Goal: Contribute content: Add original content to the website for others to see

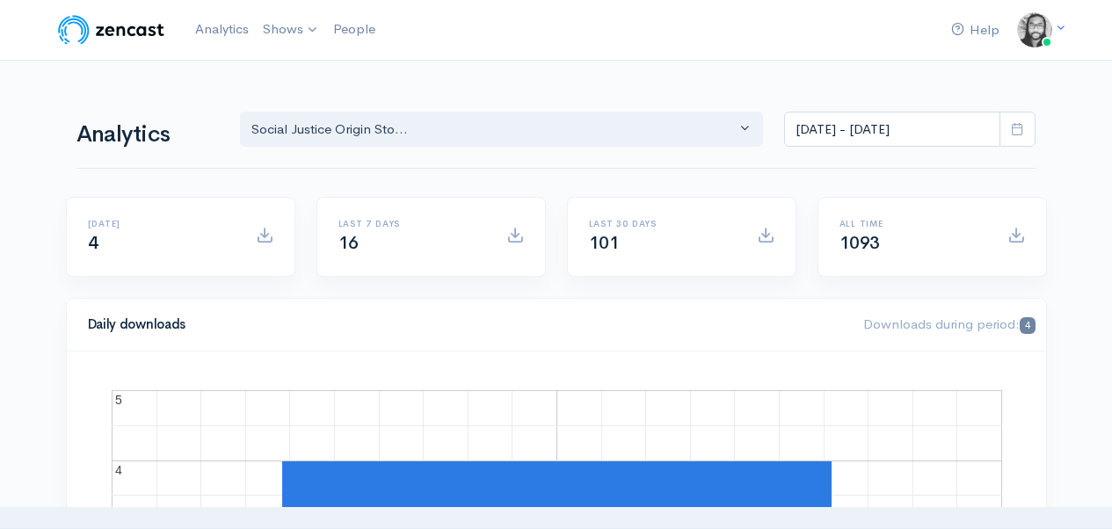
select select "14701"
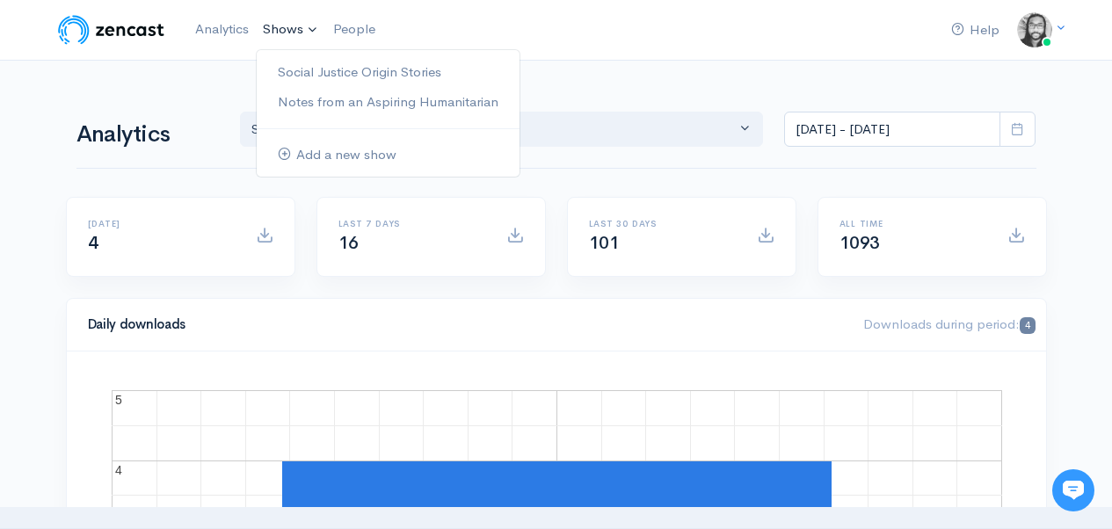
click at [285, 38] on link "Shows" at bounding box center [291, 30] width 70 height 39
click at [298, 67] on link "Social Justice Origin Stories" at bounding box center [388, 72] width 263 height 31
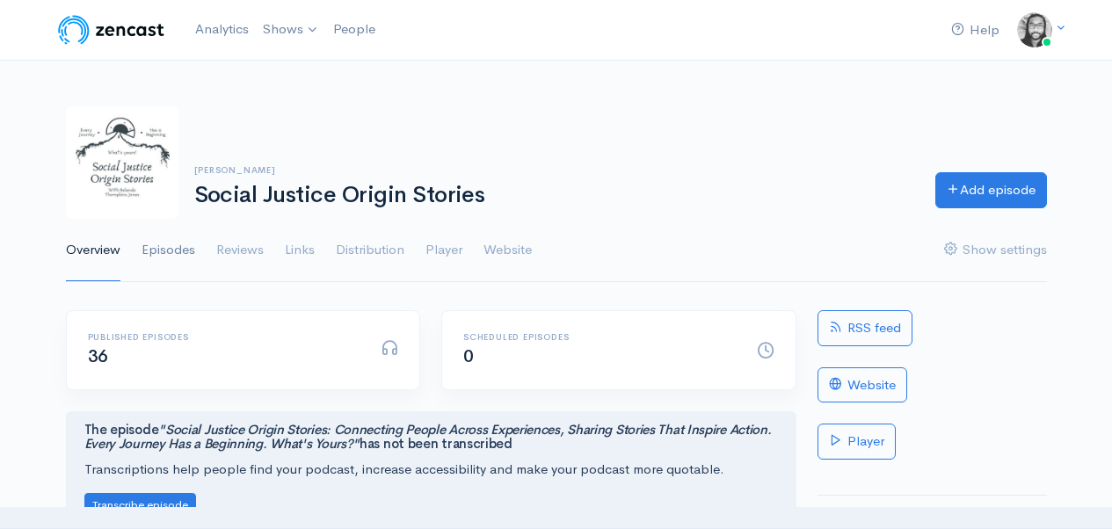
click at [164, 244] on link "Episodes" at bounding box center [168, 250] width 54 height 63
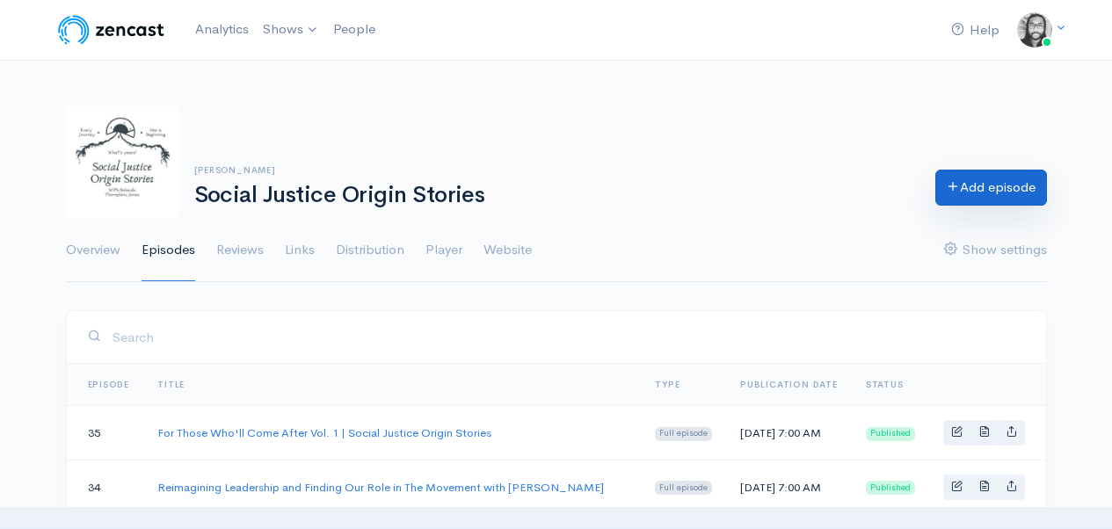
click at [987, 197] on link "Add episode" at bounding box center [991, 188] width 112 height 36
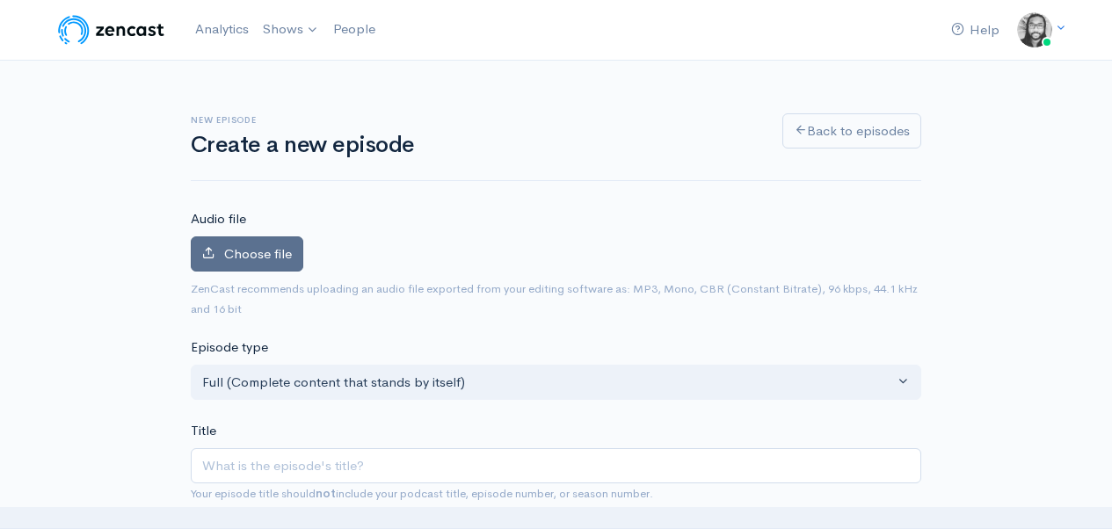
click at [258, 255] on span "Choose file" at bounding box center [258, 253] width 68 height 17
click at [0, 0] on input "Choose file" at bounding box center [0, 0] width 0 height 0
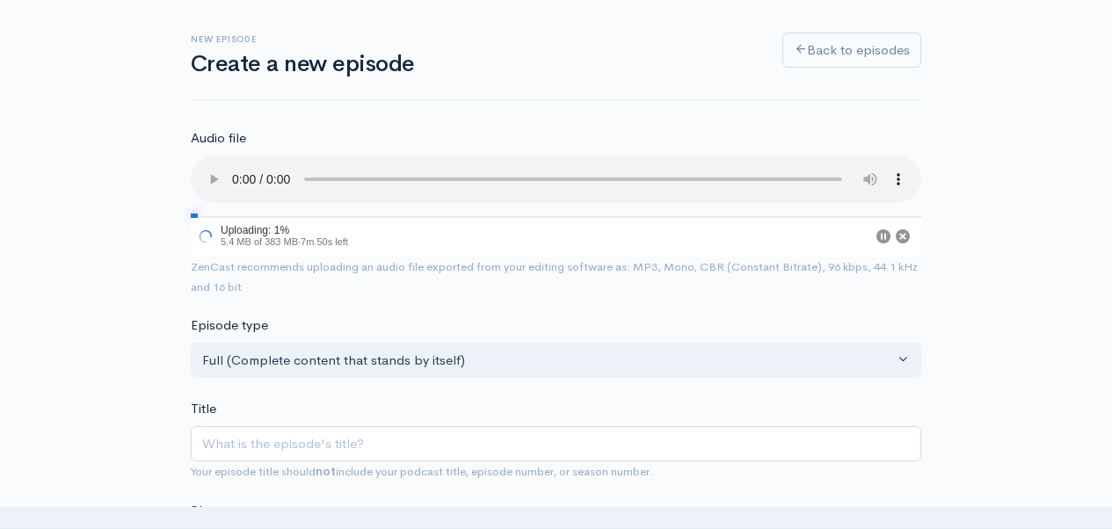
scroll to position [92, 0]
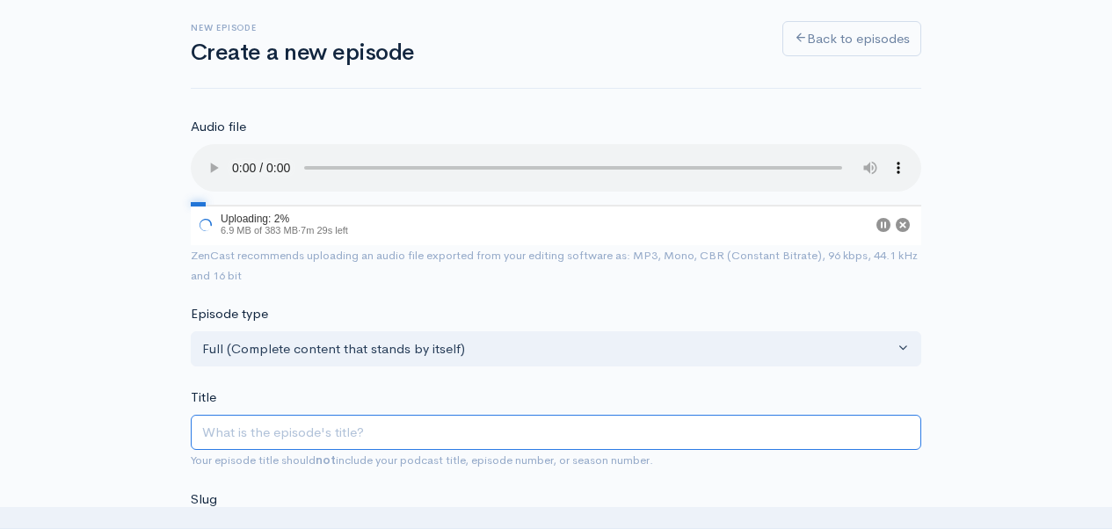
click at [656, 424] on input "Title" at bounding box center [556, 433] width 730 height 36
type input "J"
type input "j"
type input "Ji"
type input "ji"
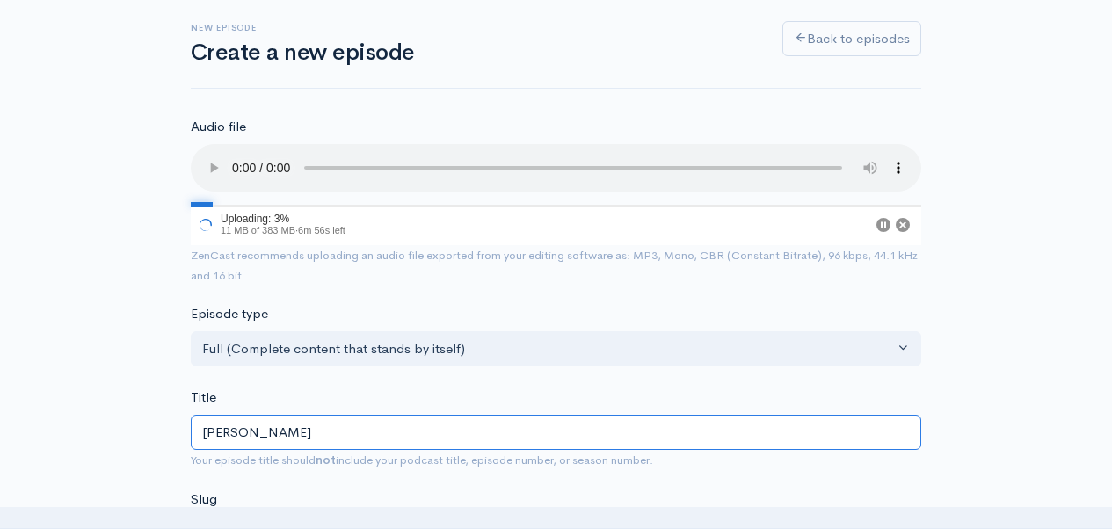
type input "[PERSON_NAME]"
type input "[PERSON_NAME]-c"
type input "[PERSON_NAME]"
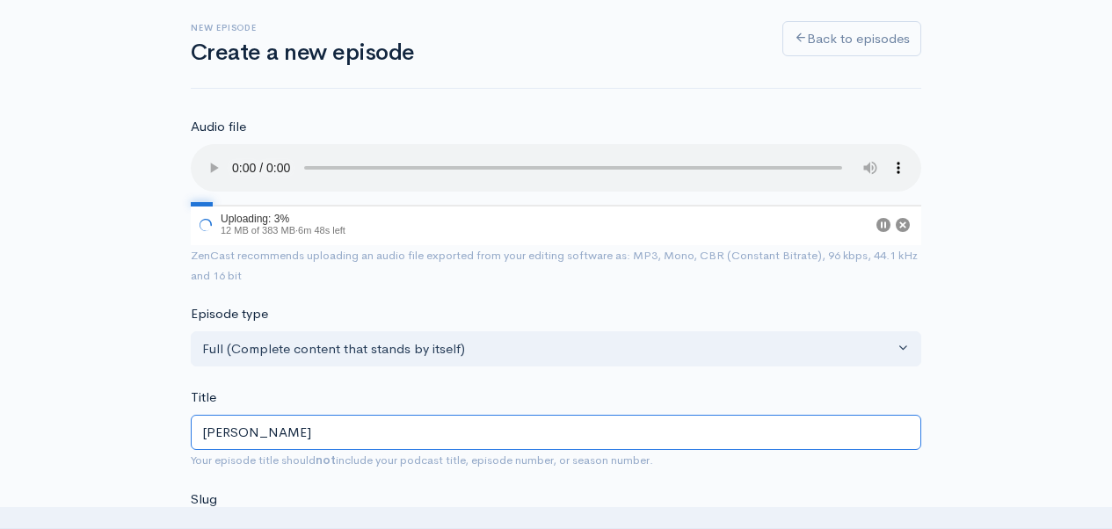
type input "[PERSON_NAME]"
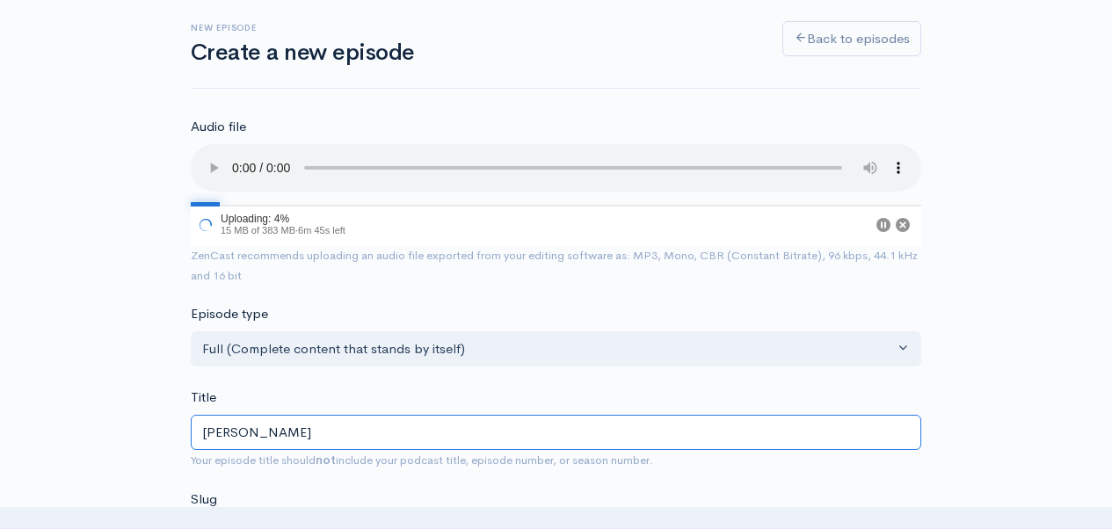
type input "[PERSON_NAME] 2"
type input "[PERSON_NAME]-2"
type input "[PERSON_NAME] 2.0"
type input "[PERSON_NAME]-20"
type input "[PERSON_NAME] 2.0: H"
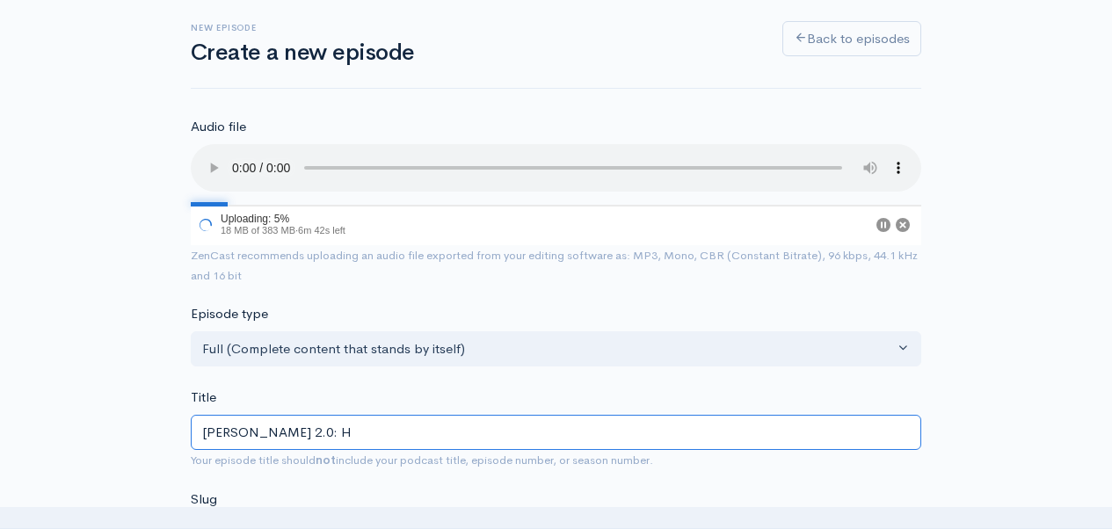
type input "[PERSON_NAME]-20-h"
type input "[PERSON_NAME] 2.0: How"
type input "[PERSON_NAME]-20-how"
type input "[PERSON_NAME] 2.0: How A"
type input "[PERSON_NAME]-20-how-a"
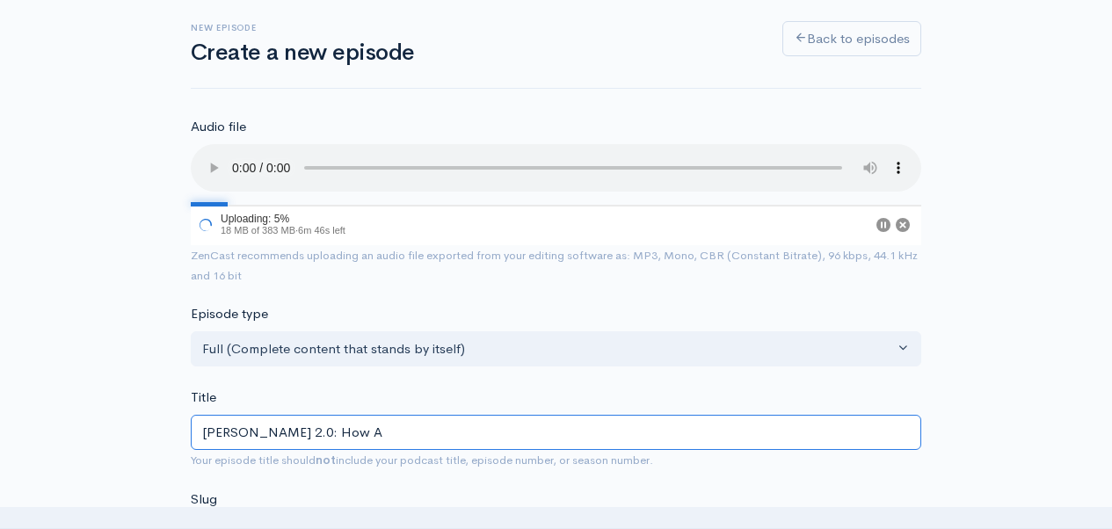
type input "[PERSON_NAME] 2.0: How An"
type input "[PERSON_NAME]-20-how-an"
type input "[PERSON_NAME] 2.0: How Ant"
type input "[PERSON_NAME]-20-how-ant"
type input "[PERSON_NAME] 2.0: How Anti"
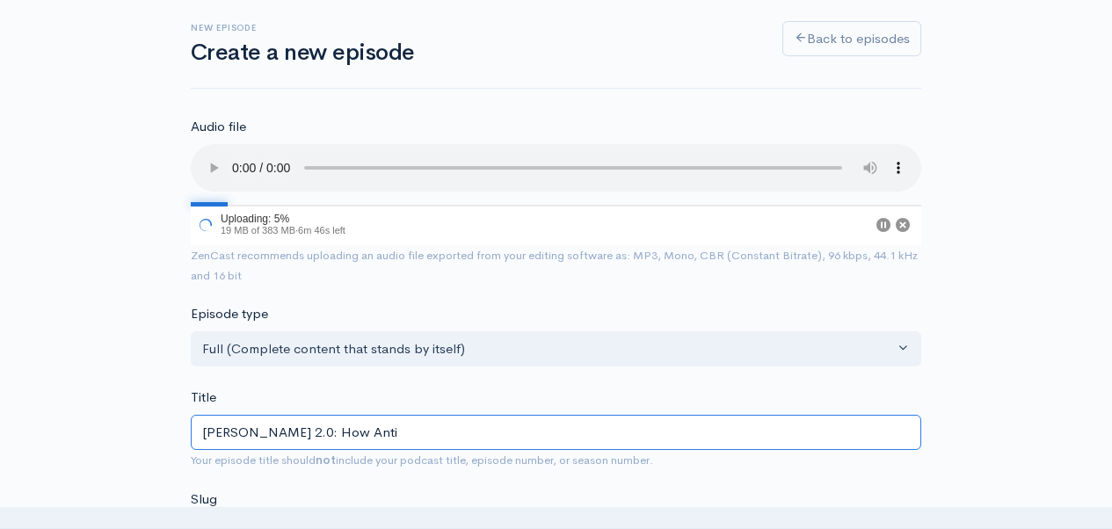
type input "[PERSON_NAME]-20-how-anti"
type input "[PERSON_NAME] 2.0: How Anti-D"
type input "[PERSON_NAME]-20-how-anti-d"
type input "[PERSON_NAME] 2.0: How Anti-De"
type input "[PERSON_NAME]-20-how-anti-de"
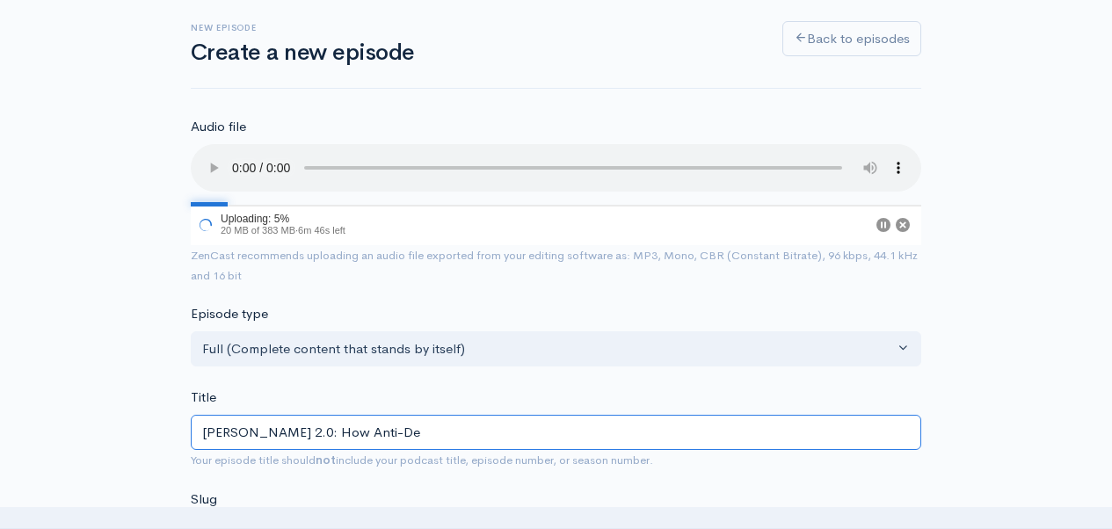
type input "[PERSON_NAME] 2.0: How Anti-D"
type input "[PERSON_NAME]-20-how-anti-d"
type input "[PERSON_NAME] 2.0: How Anti-DE"
type input "[PERSON_NAME]-20-how-anti-de"
type input "[PERSON_NAME] 2.0: How Anti-DEI"
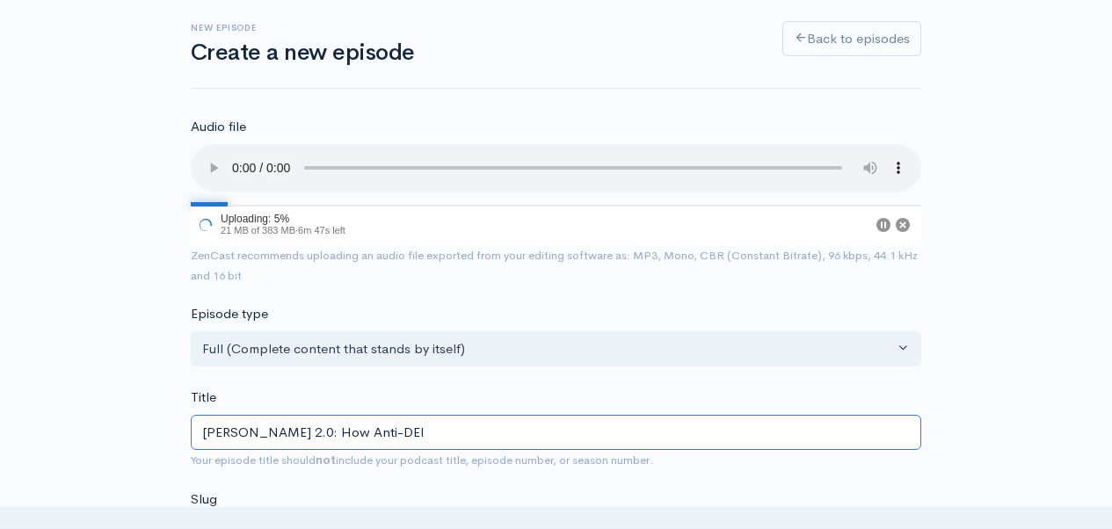
type input "[PERSON_NAME]-20-how-anti-dei"
type input "[PERSON_NAME] 2.0: How Anti-DEI L"
type input "[PERSON_NAME]-20-how-anti-dei-l"
type input "[PERSON_NAME] 2.0: How Anti-DEI La"
type input "[PERSON_NAME]-20-how-anti-dei-la"
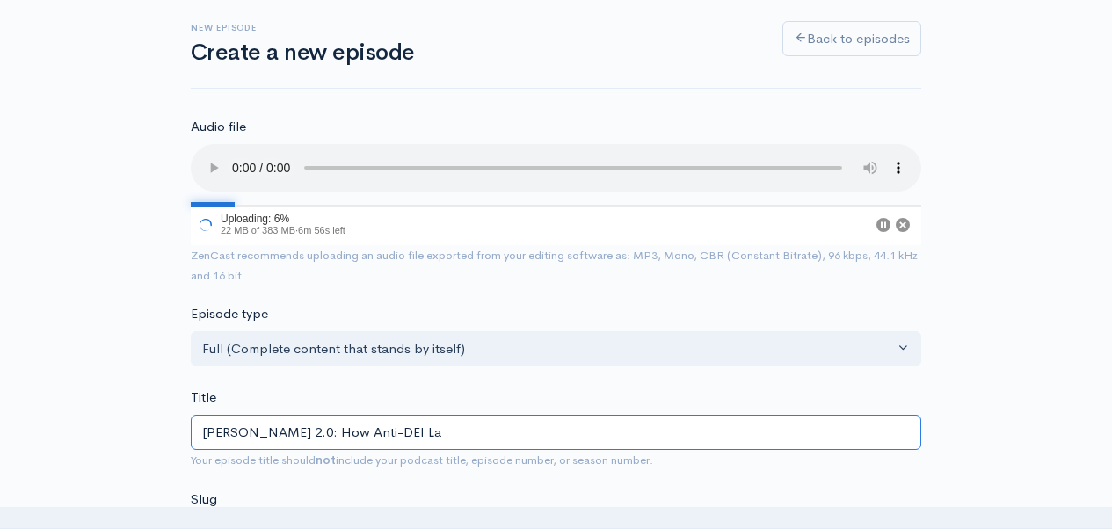
type input "[PERSON_NAME] 2.0: How Anti-DEI Law"
type input "[PERSON_NAME]-20-how-anti-dei-law"
type input "[PERSON_NAME] 2.0: How Anti-DEI Laws"
type input "[PERSON_NAME]-20-how-anti-dei-laws"
type input "[PERSON_NAME] 2.0: How Anti-DEI Laws A"
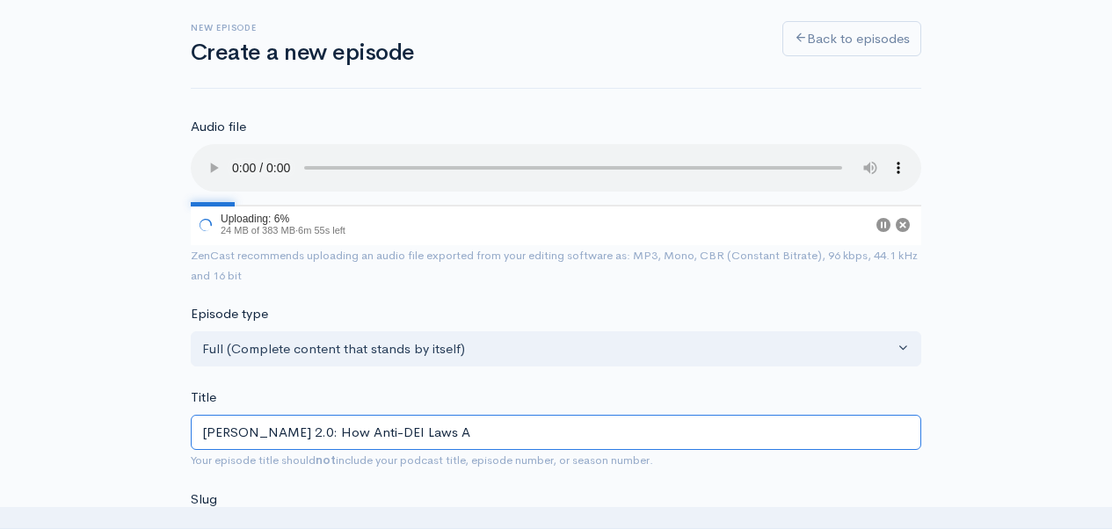
type input "[PERSON_NAME]-20-how-anti-dei-laws-a"
type input "[PERSON_NAME] 2.0: How Anti-DEI Laws Are"
type input "[PERSON_NAME]-20-how-anti-dei-laws-are"
type input "[PERSON_NAME] 2.0: How Anti-DEI Laws Are R"
type input "[PERSON_NAME]-20-how-anti-dei-laws-are-r"
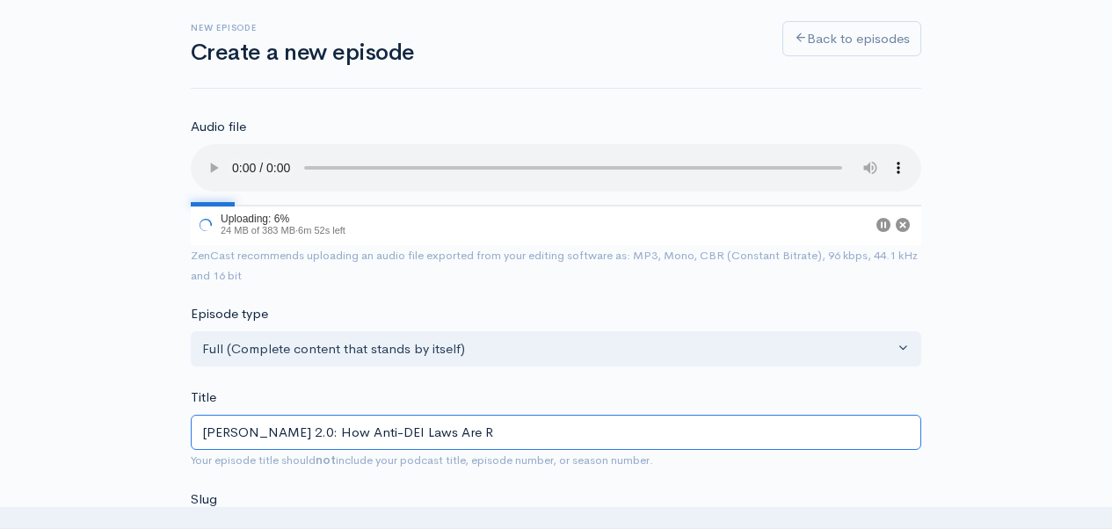
type input "[PERSON_NAME] 2.0: How Anti-DEI Laws Are Ro"
type input "[PERSON_NAME]-20-how-anti-dei-laws-are-ro"
type input "[PERSON_NAME] 2.0: How Anti-DEI Laws Are Roo"
type input "[PERSON_NAME]-20-how-anti-dei-laws-are-roo"
type input "[PERSON_NAME] 2.0: How Anti-DEI Laws Are Root"
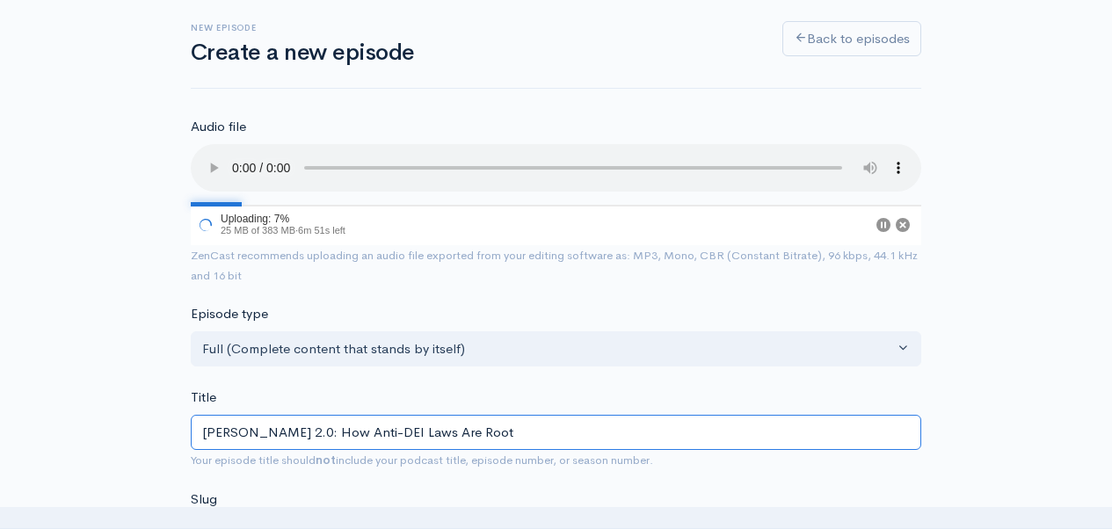
type input "[PERSON_NAME]-20-how-anti-dei-laws-are-root"
type input "[PERSON_NAME] 2.0: How Anti-DEI Laws Are Roote"
type input "[PERSON_NAME]-20-how-anti-dei-laws-are-roote"
type input "[PERSON_NAME] 2.0: How Anti-DEI Laws Are Rooted"
type input "[PERSON_NAME]-20-how-anti-dei-laws-are-rooted"
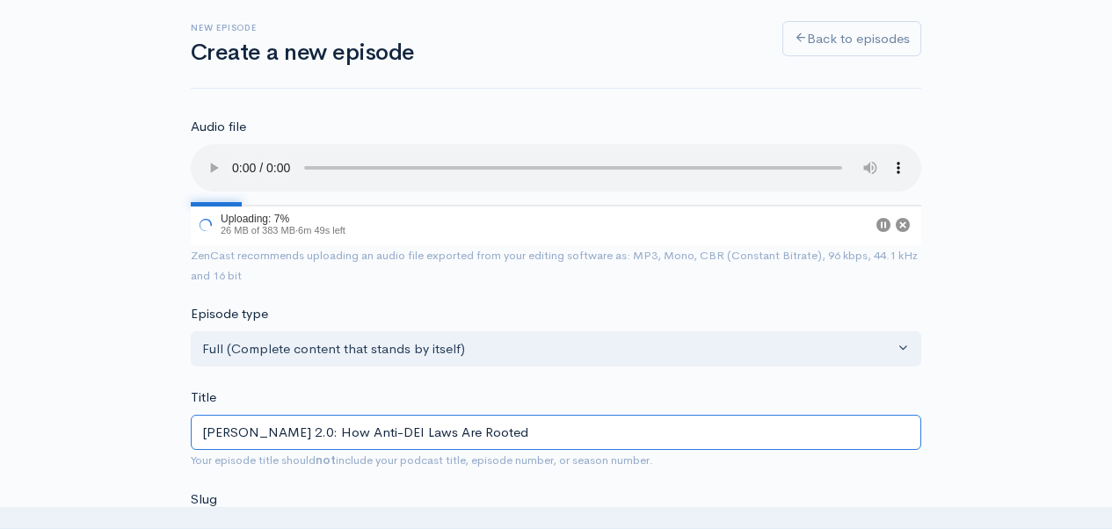
type input "[PERSON_NAME] 2.0: How Anti-DEI Laws Are Rooted I"
type input "[PERSON_NAME]-20-how-anti-dei-laws-are-rooted-i"
type input "[PERSON_NAME] 2.0: How Anti-DEI Laws Are Rooted In"
type input "[PERSON_NAME]-20-how-anti-dei-laws-are-rooted-in"
type input "[PERSON_NAME] 2.0: How Anti-DEI Laws Are Rooted In S"
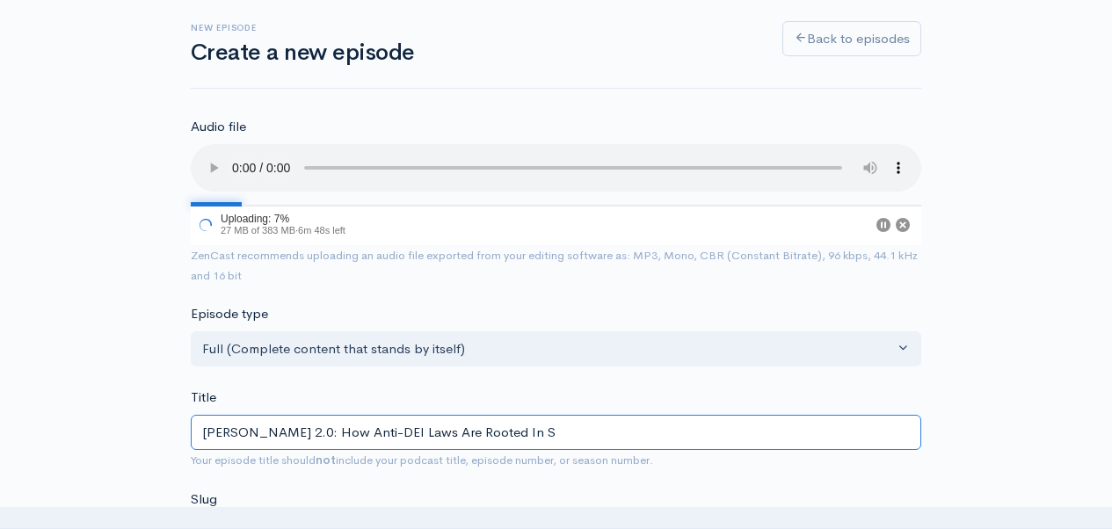
type input "[PERSON_NAME]-20-how-anti-dei-laws-are-rooted-in-s"
type input "[PERSON_NAME] 2.0: How Anti-DEI Laws Are Rooted In Sys"
type input "[PERSON_NAME]-20-how-anti-dei-laws-are-rooted-in-sys"
type input "[PERSON_NAME] 2.0: How Anti-DEI Laws Are Rooted In Syst"
type input "[PERSON_NAME]-20-how-anti-dei-laws-are-rooted-in-syst"
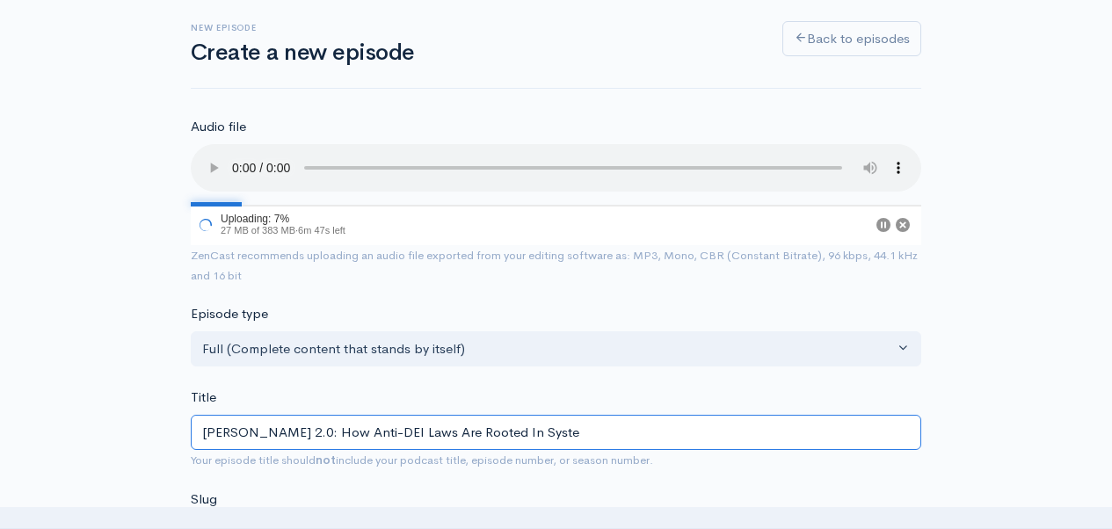
type input "[PERSON_NAME] 2.0: How Anti-DEI Laws Are Rooted In System"
type input "[PERSON_NAME]-20-how-anti-dei-laws-are-rooted-in-system"
type input "[PERSON_NAME] 2.0: How Anti-DEI Laws Are Rooted In Systemi"
type input "[PERSON_NAME]-20-how-anti-dei-laws-are-rooted-in-systemi"
type input "[PERSON_NAME] 2.0: How Anti-DEI Laws Are Rooted In Systemic"
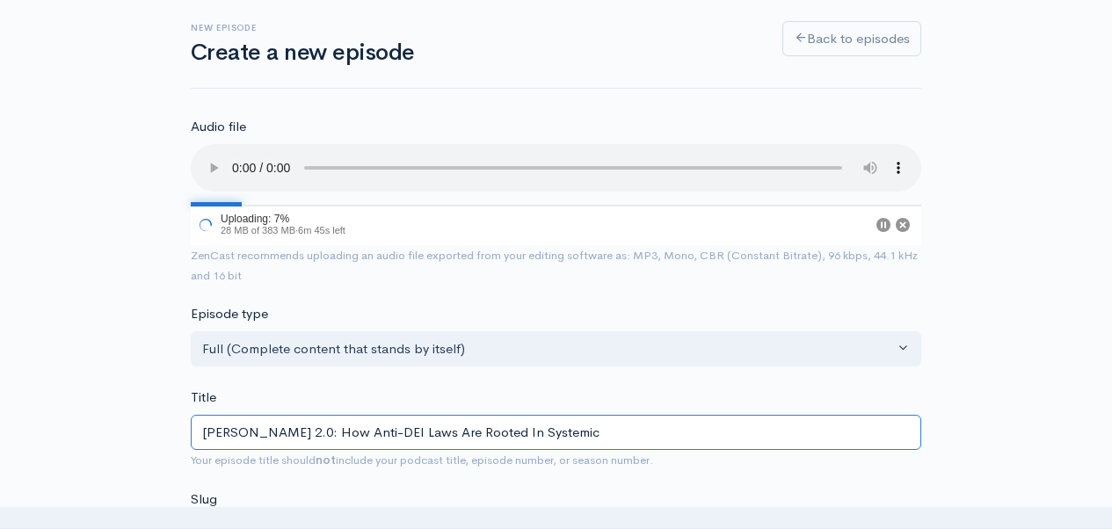
type input "[PERSON_NAME]-20-how-anti-dei-laws-are-rooted-in-systemic"
type input "[PERSON_NAME] 2.0: How Anti-DEI Laws Are Rooted In Systemic A"
type input "[PERSON_NAME]-20-how-anti-dei-laws-are-rooted-in-systemic-a"
type input "[PERSON_NAME] 2.0: How Anti-DEI Laws Are Rooted In Systemic An"
type input "[PERSON_NAME]-20-how-anti-dei-laws-are-rooted-in-systemic-an"
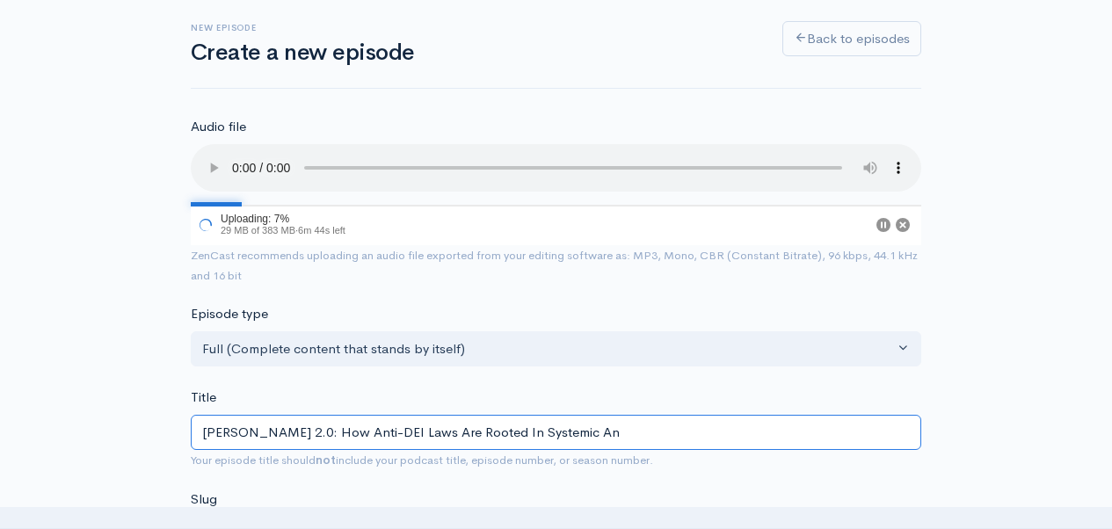
type input "[PERSON_NAME] 2.0: How Anti-DEI Laws Are Rooted In Systemic Ant"
type input "[PERSON_NAME]-20-how-anti-dei-laws-are-rooted-in-systemic-ant"
type input "[PERSON_NAME] 2.0: How Anti-DEI Laws Are Rooted In Systemic Anti"
type input "[PERSON_NAME]-20-how-anti-dei-laws-are-rooted-in-systemic-anti"
type input "[PERSON_NAME] 2.0: How Anti-DEI Laws Are Rooted In Systemic Anti-B"
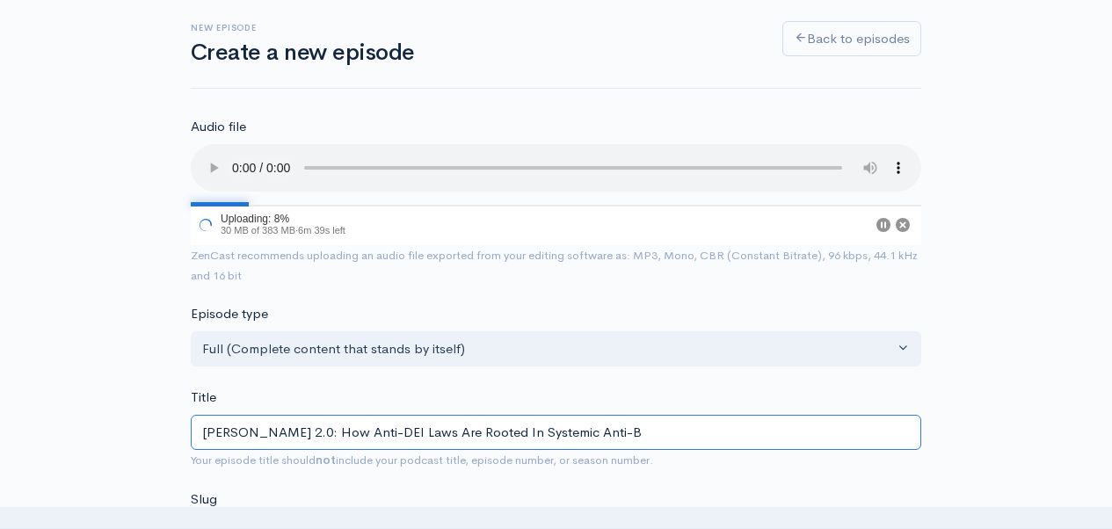
type input "[PERSON_NAME]-20-how-anti-dei-laws-are-rooted-in-systemic-anti-b"
type input "[PERSON_NAME] 2.0: How Anti-DEI Laws Are Rooted In Systemic Anti-Bl"
type input "[PERSON_NAME]-20-how-anti-dei-laws-are-rooted-in-systemic-anti-bl"
type input "[PERSON_NAME] 2.0: How Anti-DEI Laws Are Rooted In Systemic Anti-Bla"
type input "[PERSON_NAME]-20-how-anti-dei-laws-are-rooted-in-systemic-anti-bla"
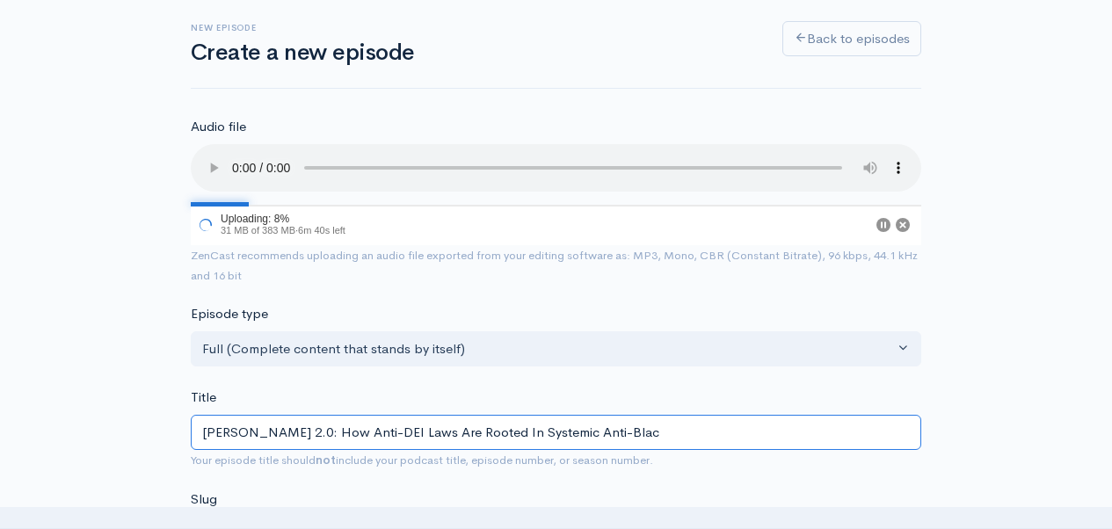
type input "[PERSON_NAME] 2.0: How Anti-DEI Laws Are Rooted In Systemic Anti-Black"
type input "[PERSON_NAME]-20-how-anti-dei-laws-are-rooted-in-systemic-anti-black"
type input "[PERSON_NAME] 2.0: How Anti-DEI Laws Are Rooted In Systemic Anti-Black R"
type input "[PERSON_NAME]-20-how-anti-dei-laws-are-rooted-in-systemic-anti-black-r"
type input "[PERSON_NAME] 2.0: How Anti-DEI Laws Are Rooted In Systemic Anti-Black Ra"
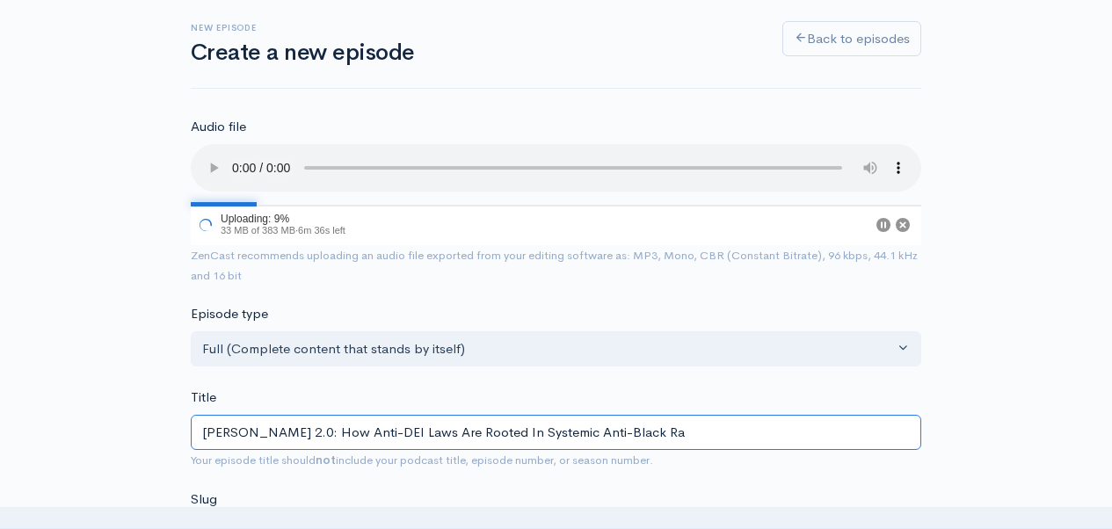
type input "[PERSON_NAME]-20-how-anti-dei-laws-are-rooted-in-systemic-anti-black-ra"
type input "[PERSON_NAME] 2.0: How Anti-DEI Laws Are Rooted In Systemic Anti-Black Rac"
type input "[PERSON_NAME]-20-how-anti-dei-laws-are-rooted-in-systemic-anti-black-rac"
type input "[PERSON_NAME] 2.0: How Anti-DEI Laws Are Rooted In Systemic Anti-Black Racis"
type input "[PERSON_NAME]-20-how-anti-dei-laws-are-rooted-in-systemic-anti-black-racis"
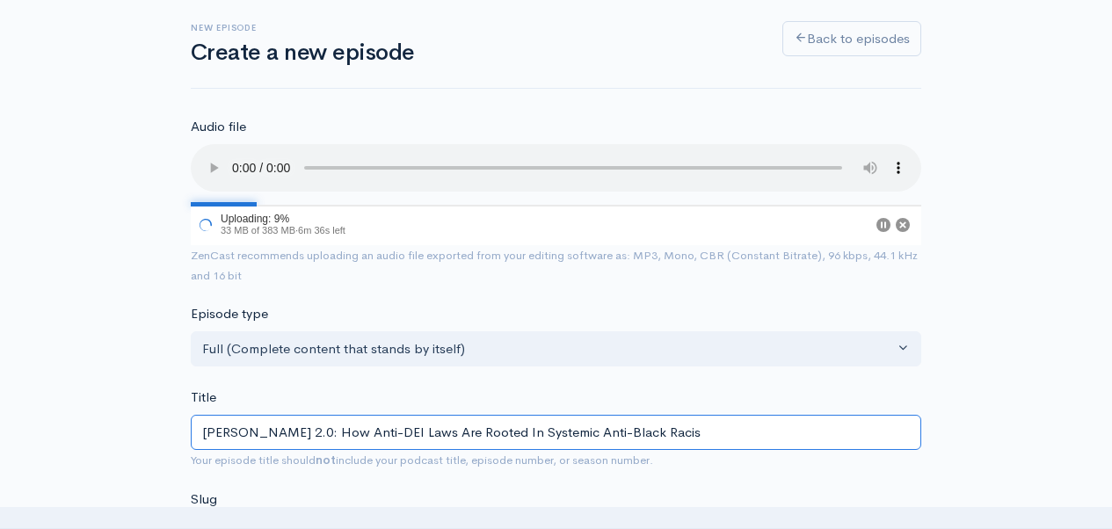
type input "[PERSON_NAME] 2.0: How Anti-DEI Laws Are Rooted In Systemic Anti-Black Racism"
type input "[PERSON_NAME]-20-how-anti-dei-laws-are-rooted-in-systemic-anti-black-racism"
type input "[PERSON_NAME] 2.0: How Anti-DEI Laws Are Rooted In Systemic Anti-Black Racism w"
type input "[PERSON_NAME]-20-how-anti-dei-laws-are-rooted-in-systemic-anti-black-racism-w"
type input "[PERSON_NAME] 2.0: How Anti-DEI Laws Are Rooted In Systemic Anti-Black Racism w…"
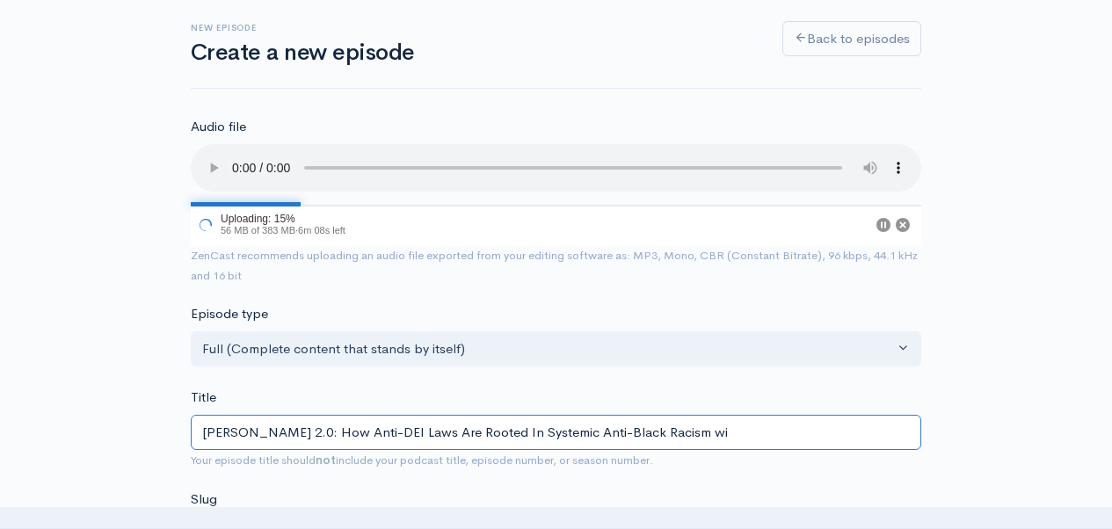
type input "[PERSON_NAME]-20-how-anti-dei-laws-are-rooted-in-systemic-anti-black-racism-wi"
type input "[PERSON_NAME] 2.0: How Anti-DEI Laws Are Rooted In Systemic Anti-Black Racism w…"
type input "[PERSON_NAME]-20-how-anti-dei-laws-are-rooted-in-systemic-anti-black-racism-with"
type input "[PERSON_NAME] 2.0: How Anti-DEI Laws Are Rooted In Systemic Anti-Black Racism w…"
type input "[PERSON_NAME]-20-how-anti-dei-laws-are-rooted-in-systemic-anti-black-racism-wit…"
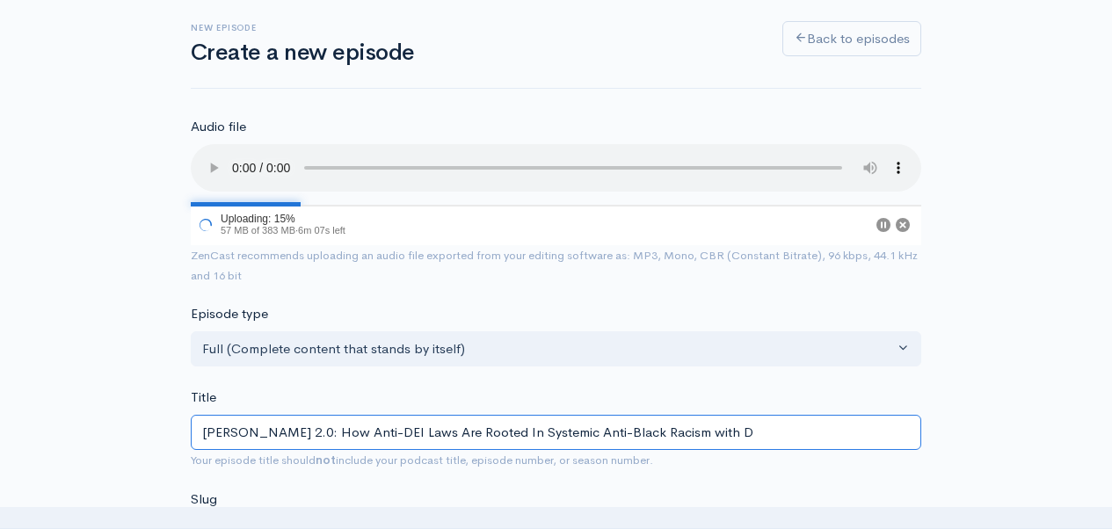
type input "[PERSON_NAME] 2.0: How Anti-DEI Laws Are Rooted In Systemic Anti-Black Racism w…"
type input "[PERSON_NAME]-20-how-anti-dei-laws-are-rooted-in-systemic-anti-black-racism-wit…"
type input "[PERSON_NAME] 2.0: How Anti-DEI Laws Are Rooted In Systemic Anti-Black Racism w…"
type input "[PERSON_NAME]-20-how-anti-dei-laws-are-rooted-in-systemic-anti-black-racism-wit…"
type input "[PERSON_NAME] 2.0: How Anti-DEI Laws Are Rooted In Systemic Anti-Black Racism w…"
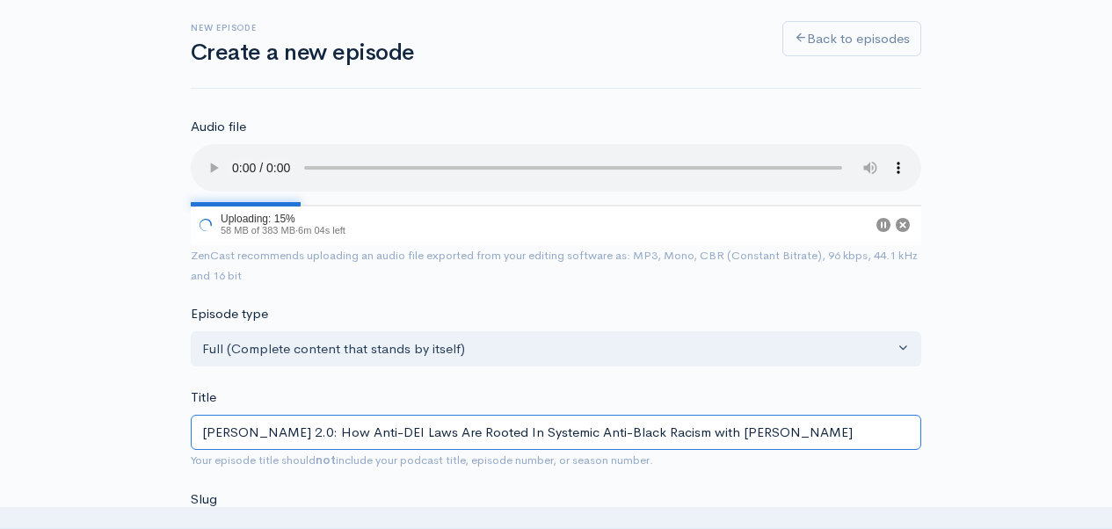
type input "[PERSON_NAME]-20-how-anti-dei-laws-are-rooted-in-systemic-anti-black-racism-wit…"
type input "[PERSON_NAME] 2.0: How Anti-DEI Laws Are Rooted In Systemic Anti-Black Racism w…"
type input "[PERSON_NAME]-20-how-anti-dei-laws-are-rooted-in-systemic-anti-black-racism-wit…"
type input "[PERSON_NAME] 2.0: How Anti-DEI Laws Are Rooted In Systemic Anti-Black Racism w…"
type input "[PERSON_NAME]-20-how-anti-dei-laws-are-rooted-in-systemic-anti-black-racism-wit…"
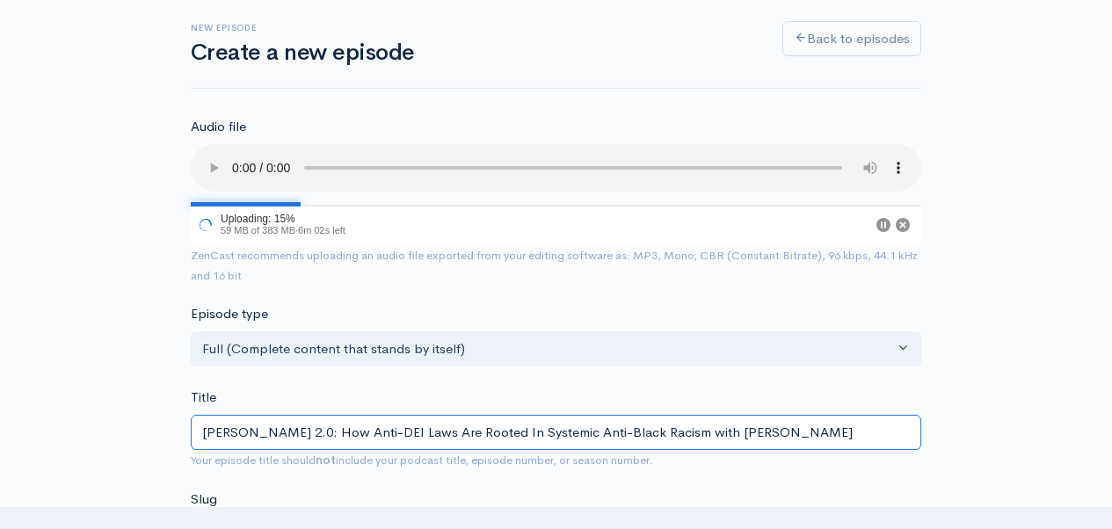
type input "[PERSON_NAME] 2.0: How Anti-DEI Laws Are Rooted In Systemic Anti-Black Racism w…"
type input "[PERSON_NAME]-20-how-anti-dei-laws-are-rooted-in-systemic-anti-black-racism-wit…"
type input "[PERSON_NAME] 2.0: How Anti-DEI Laws Are Rooted In Systemic Anti-Black Racism w…"
type input "[PERSON_NAME]-20-how-anti-dei-laws-are-rooted-in-systemic-anti-black-racism-wit…"
type input "[PERSON_NAME] 2.0: How Anti-DEI Laws Are Rooted In Systemic Anti-Black Racism w…"
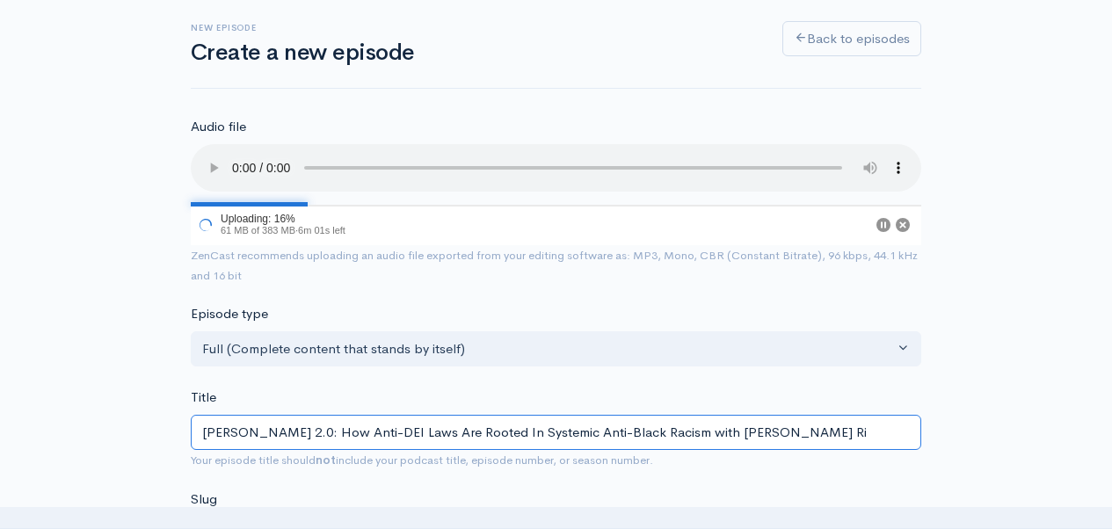
type input "[PERSON_NAME]-20-how-anti-dei-laws-are-rooted-in-systemic-anti-black-racism-wit…"
type input "[PERSON_NAME] 2.0: How Anti-DEI Laws Are Rooted In Systemic Anti-Black Racism w…"
type input "[PERSON_NAME]-20-how-anti-dei-laws-are-rooted-in-systemic-anti-black-racism-wit…"
type input "[PERSON_NAME] 2.0: How Anti-DEI Laws Are Rooted In Systemic Anti-Black Racism w…"
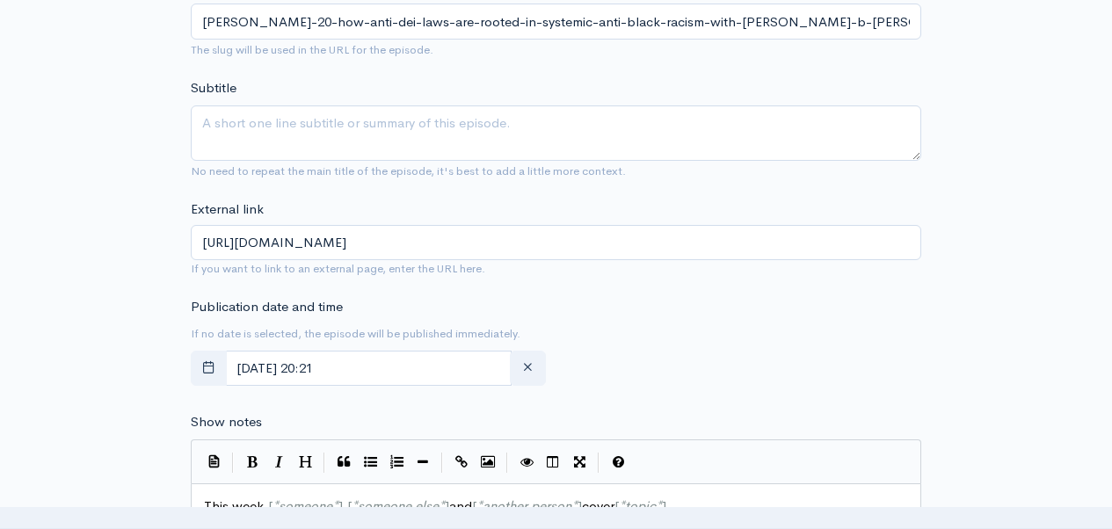
scroll to position [661, 0]
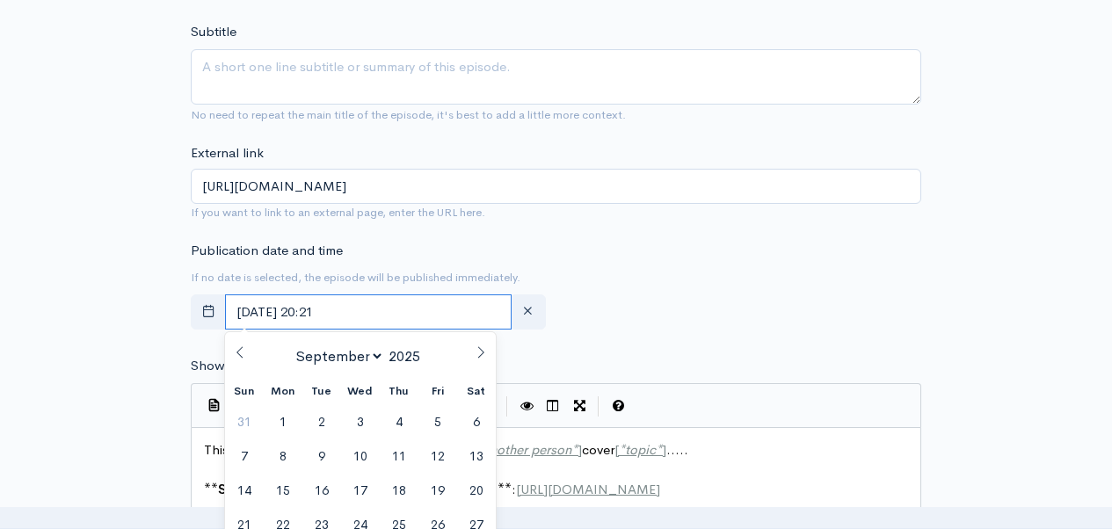
click at [445, 324] on input "[DATE] 20:21" at bounding box center [368, 312] width 286 height 36
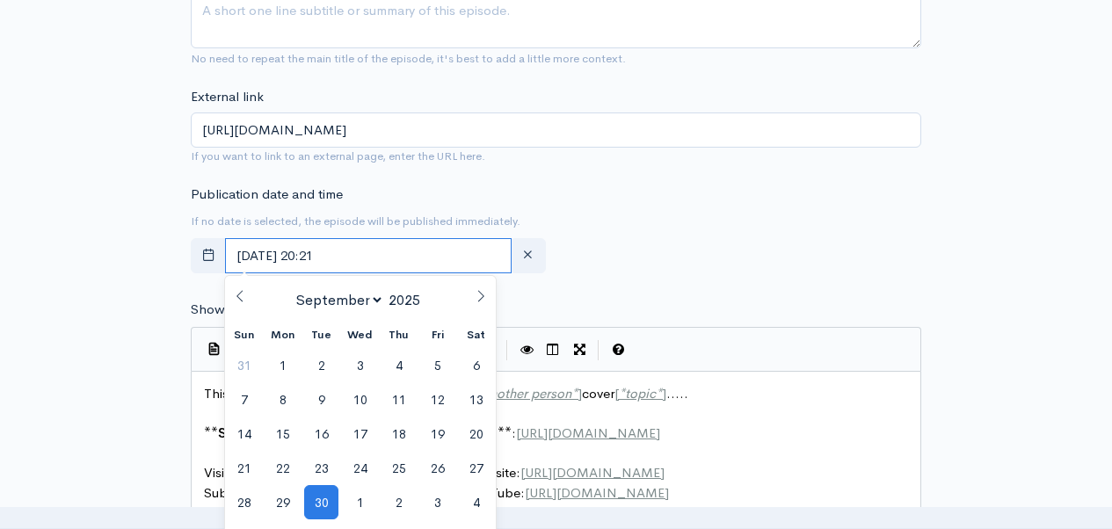
scroll to position [728, 0]
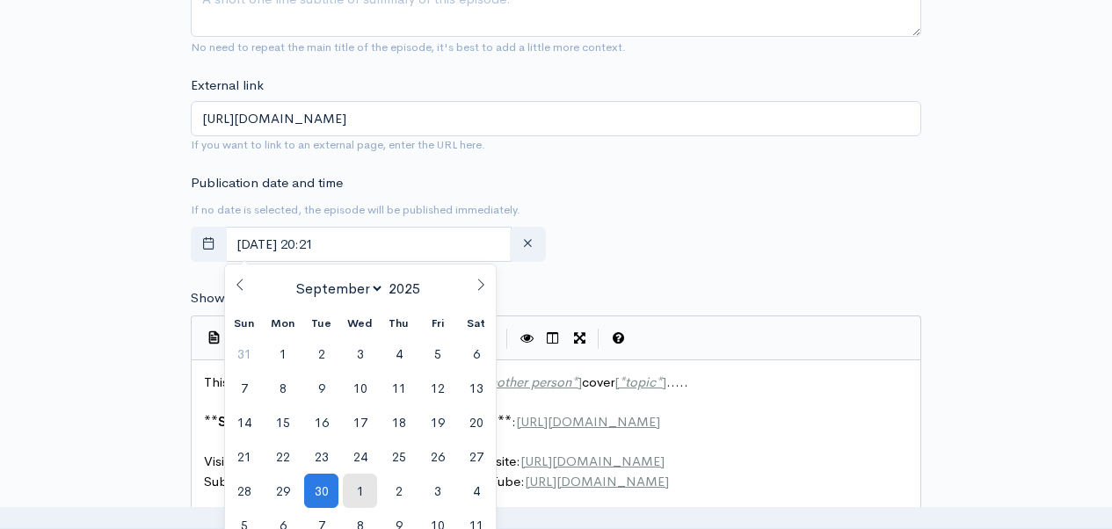
click at [369, 496] on span "1" at bounding box center [360, 491] width 34 height 34
type input "[DATE] 20:21"
select select "9"
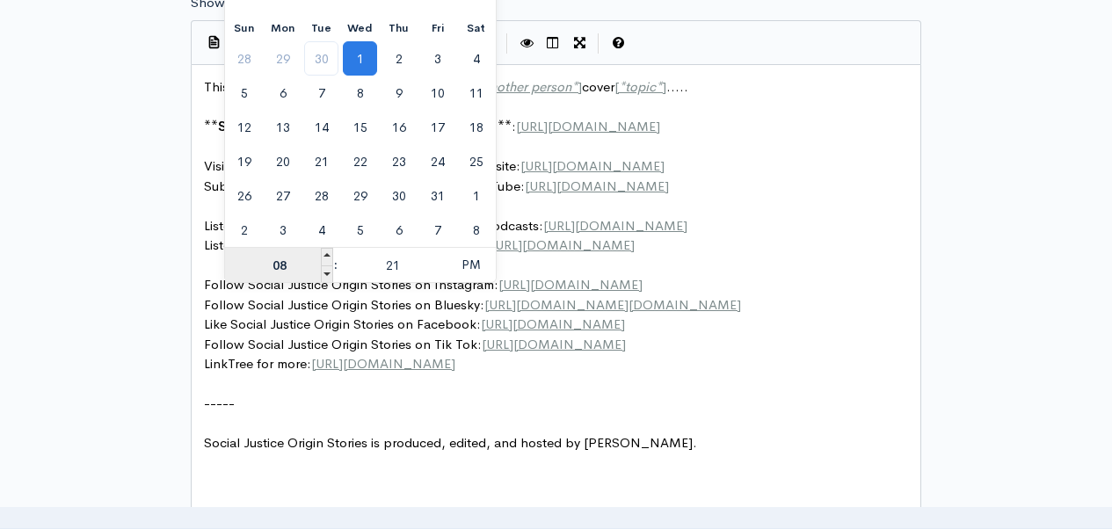
click at [286, 260] on input "08" at bounding box center [279, 265] width 108 height 35
click at [286, 262] on input "08" at bounding box center [279, 265] width 108 height 35
type input "7"
type input "[DATE] 19:21"
type input "07"
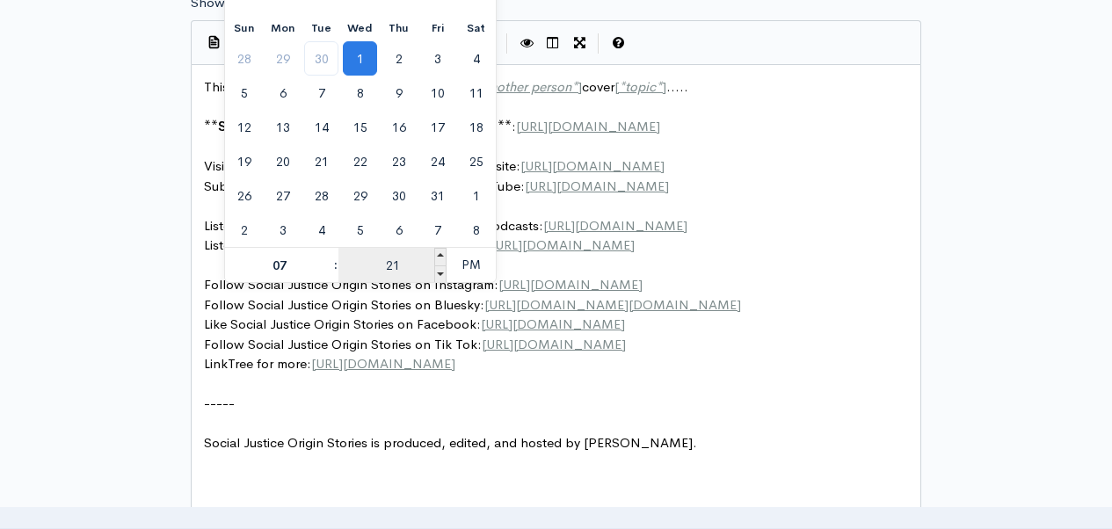
click at [399, 269] on input "21" at bounding box center [392, 265] width 108 height 35
type input "00"
click at [468, 263] on span "PM" at bounding box center [470, 264] width 48 height 35
type input "[DATE] 07:00"
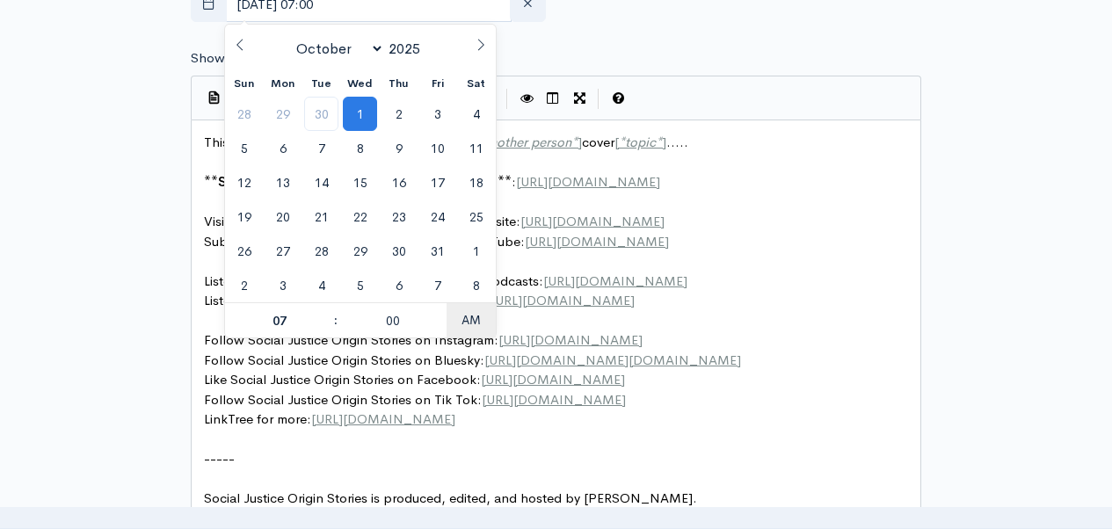
scroll to position [957, 0]
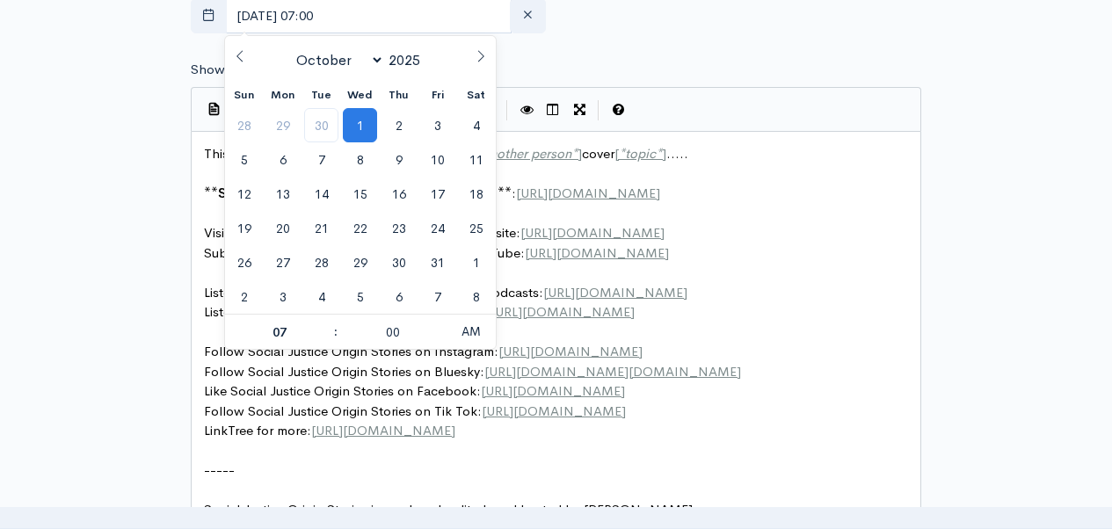
click at [971, 242] on div "New episode Create a new episode Back to episodes Audio file 23 Uploading: 23% …" at bounding box center [556, 136] width 1002 height 2064
click at [355, 16] on input "[DATE] 07:00" at bounding box center [368, 16] width 286 height 36
click at [665, 69] on div "Show notes | | | | | xxxxxxxxxx This week, [ * someone * ] , [ * someone else *…" at bounding box center [556, 334] width 730 height 549
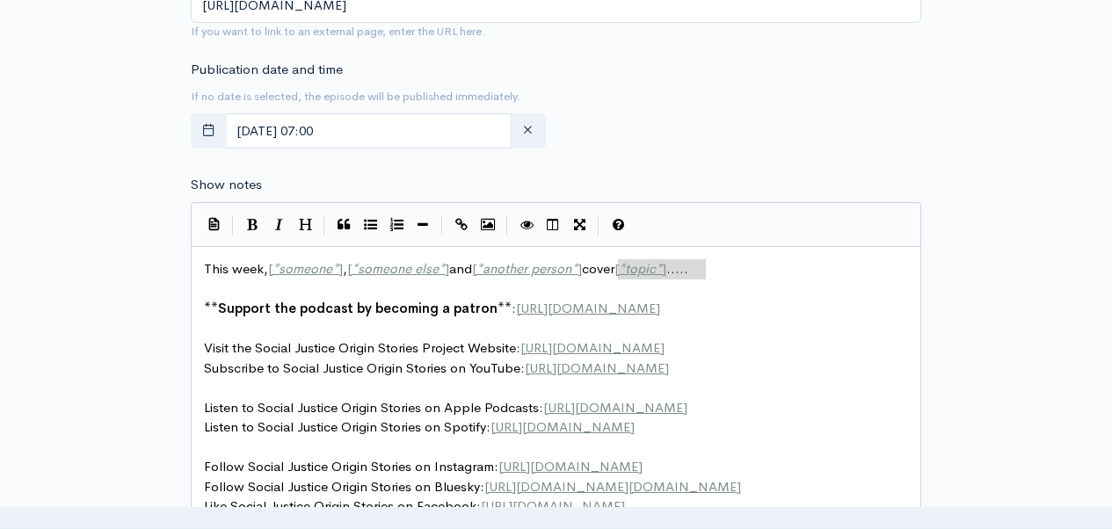
scroll to position [6, 0]
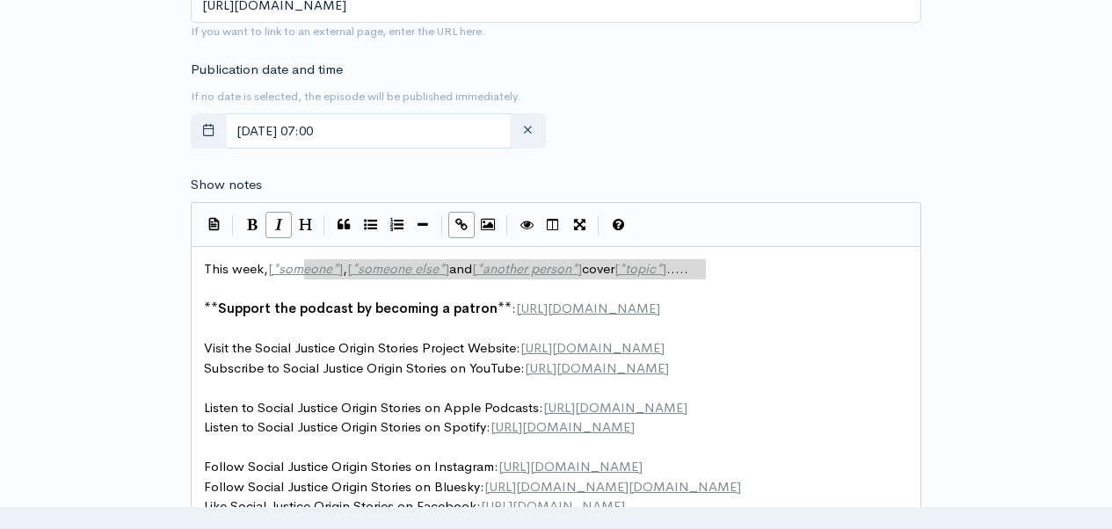
type textarea "This week, [*someone*], [*someone else*] and [*another person*] cover [*topic*]…"
drag, startPoint x: 627, startPoint y: 270, endPoint x: 205, endPoint y: 256, distance: 422.9
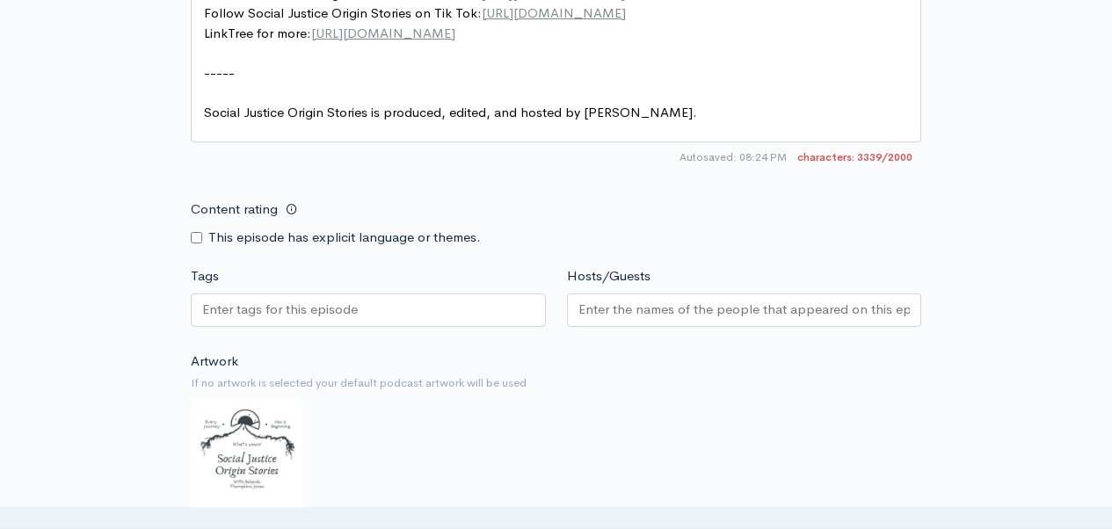
scroll to position [2058, 0]
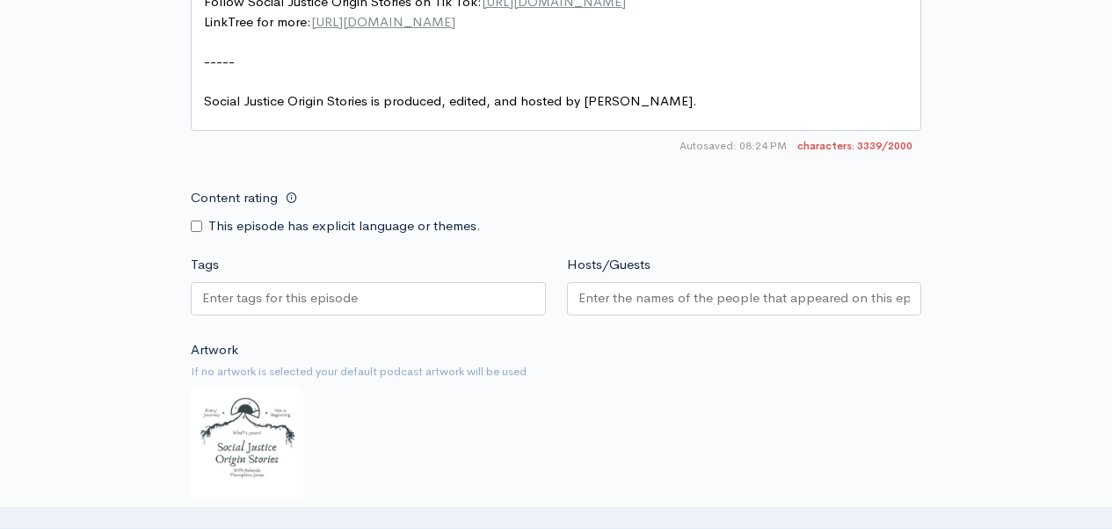
click at [627, 308] on input "Hosts/Guests" at bounding box center [744, 298] width 332 height 20
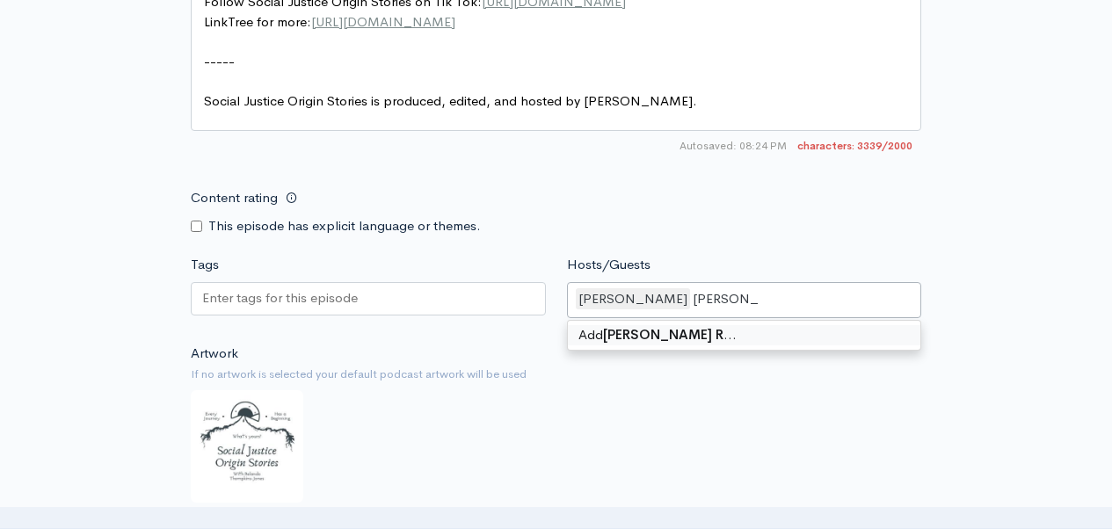
scroll to position [0, 0]
type input "[PERSON_NAME]"
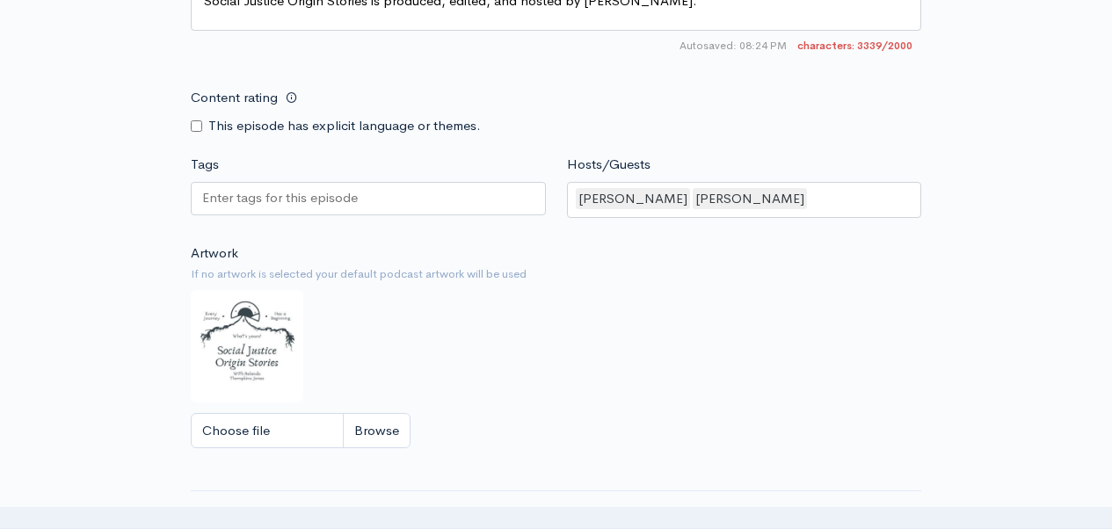
scroll to position [2170, 0]
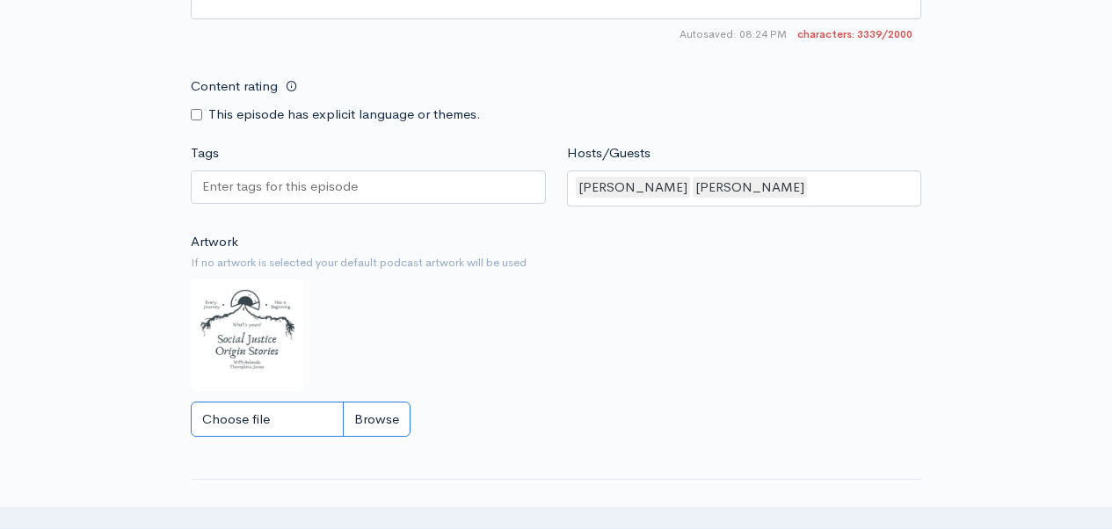
click at [398, 431] on input "Choose file" at bounding box center [301, 420] width 220 height 36
type input "C:\fakepath\[PERSON_NAME] sjos podcast cover .jpg"
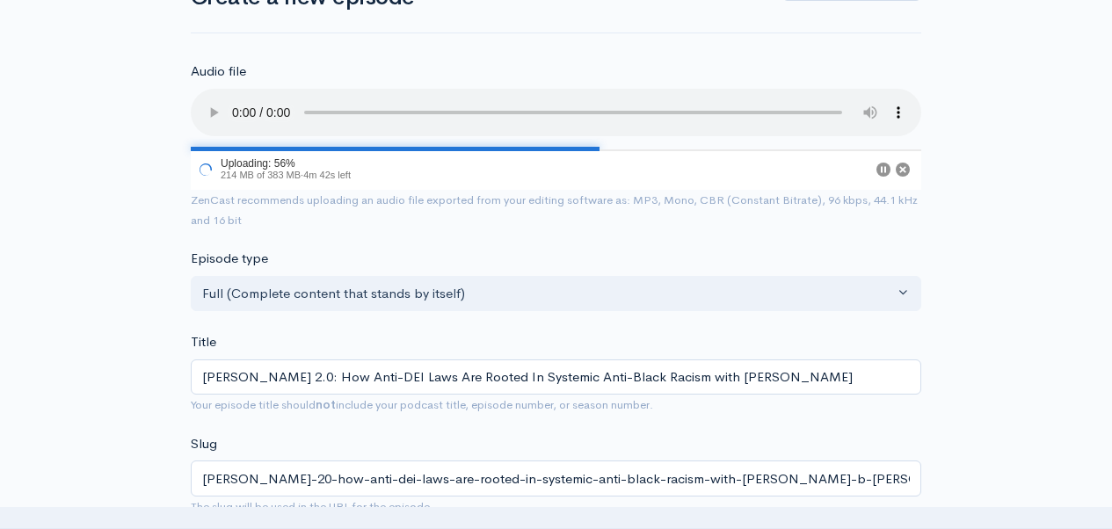
scroll to position [125, 0]
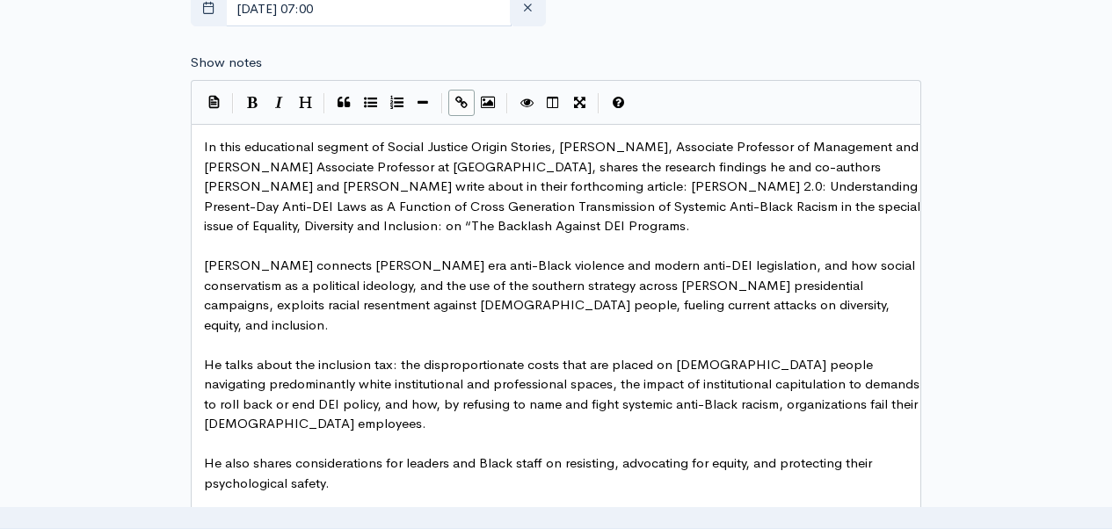
scroll to position [926, 0]
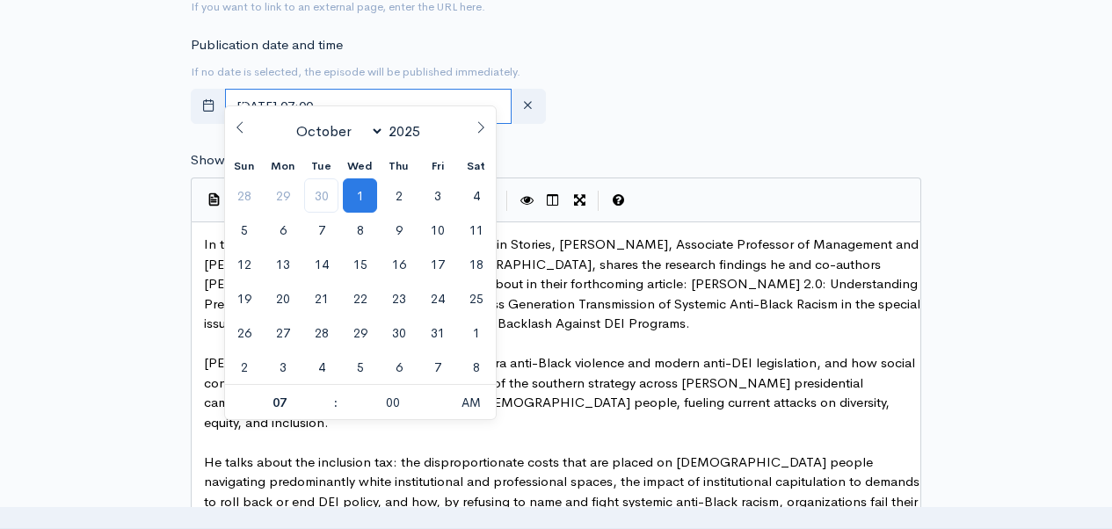
click at [387, 89] on input "[DATE] 07:00" at bounding box center [368, 107] width 286 height 36
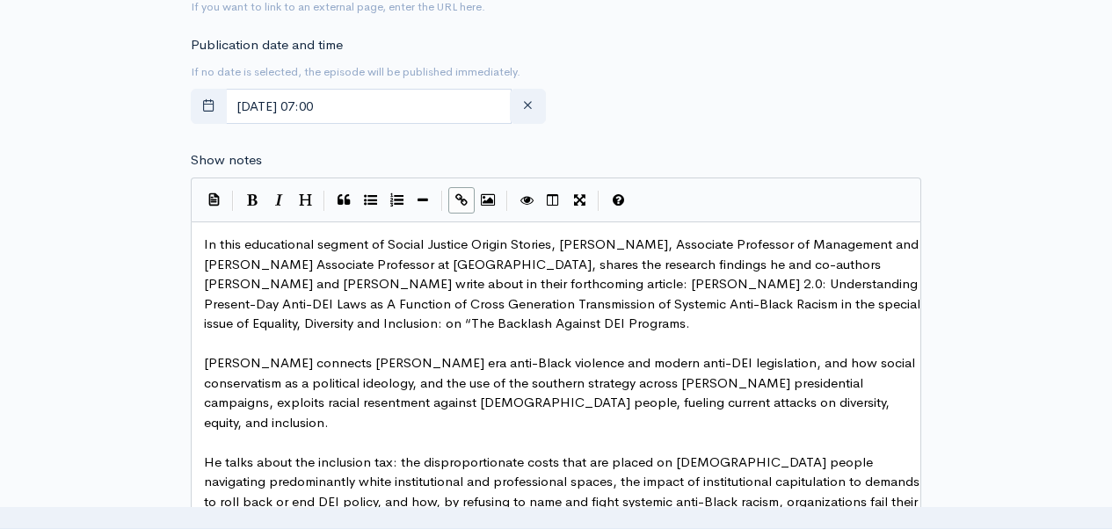
click at [638, 94] on div "Publication date and time If no date is selected, the episode will be published…" at bounding box center [555, 83] width 751 height 97
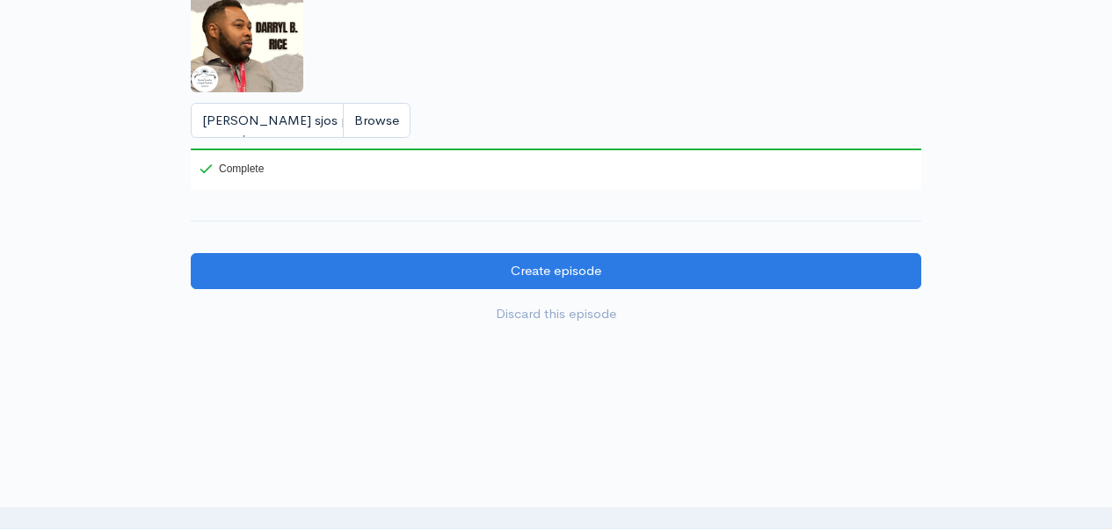
scroll to position [2574, 0]
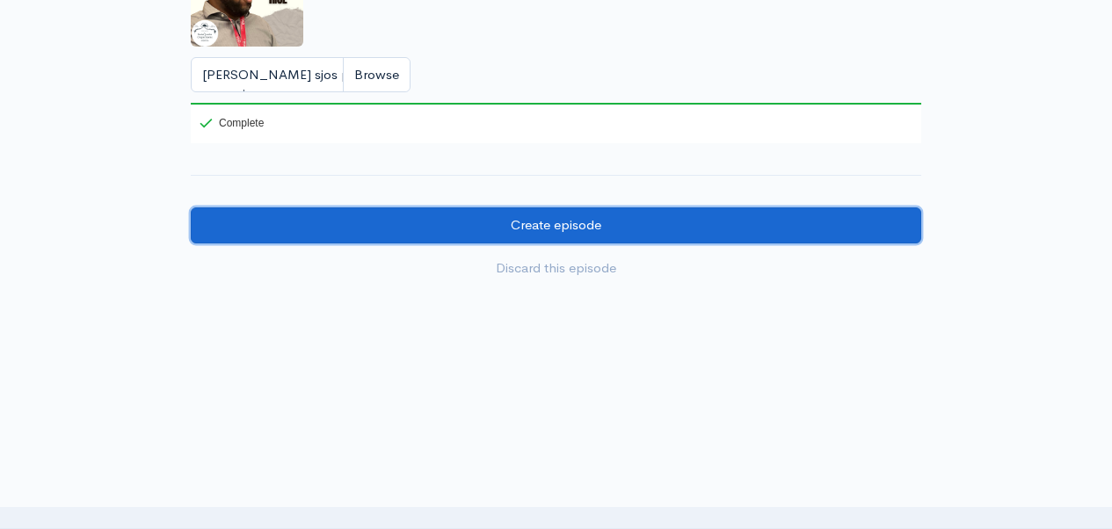
click at [736, 230] on input "Create episode" at bounding box center [556, 225] width 730 height 36
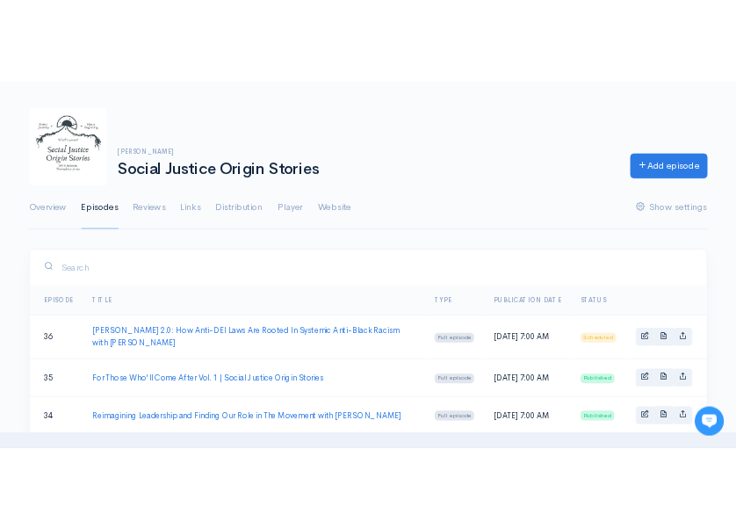
scroll to position [65, 0]
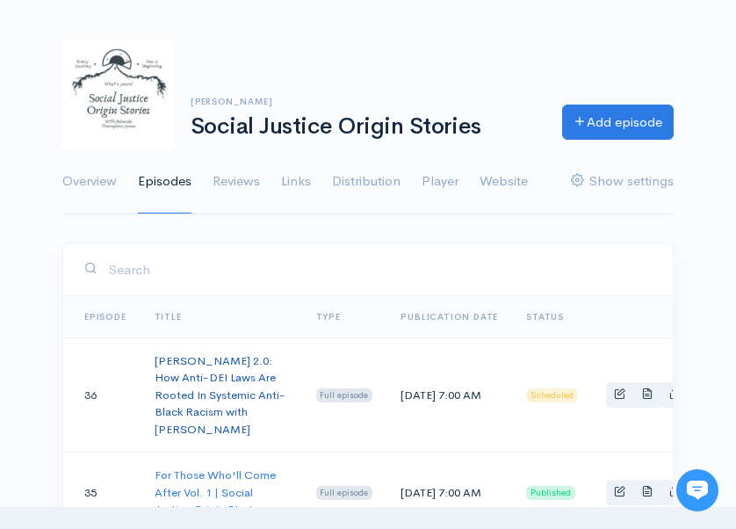
click at [221, 379] on link "[PERSON_NAME] 2.0: How Anti-DEI Laws Are Rooted In Systemic Anti-Black Racism w…" at bounding box center [220, 394] width 131 height 83
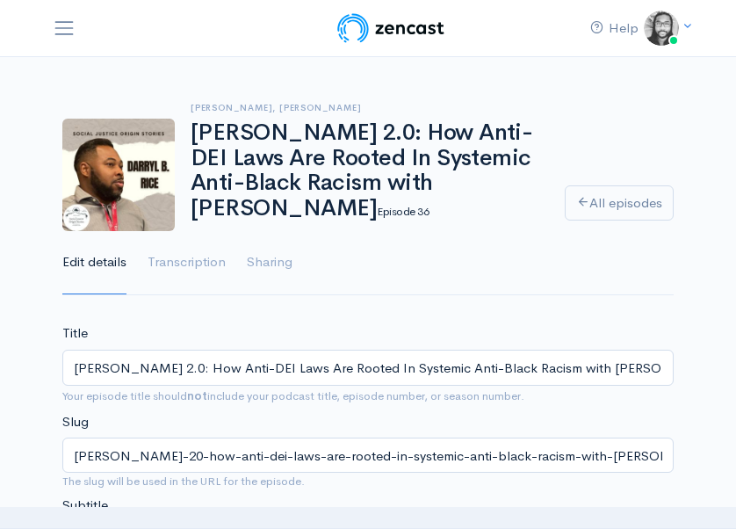
click at [221, 378] on input "[PERSON_NAME] 2.0: How Anti-DEI Laws Are Rooted In Systemic Anti-Black Racism w…" at bounding box center [368, 368] width 612 height 36
